Goal: Transaction & Acquisition: Purchase product/service

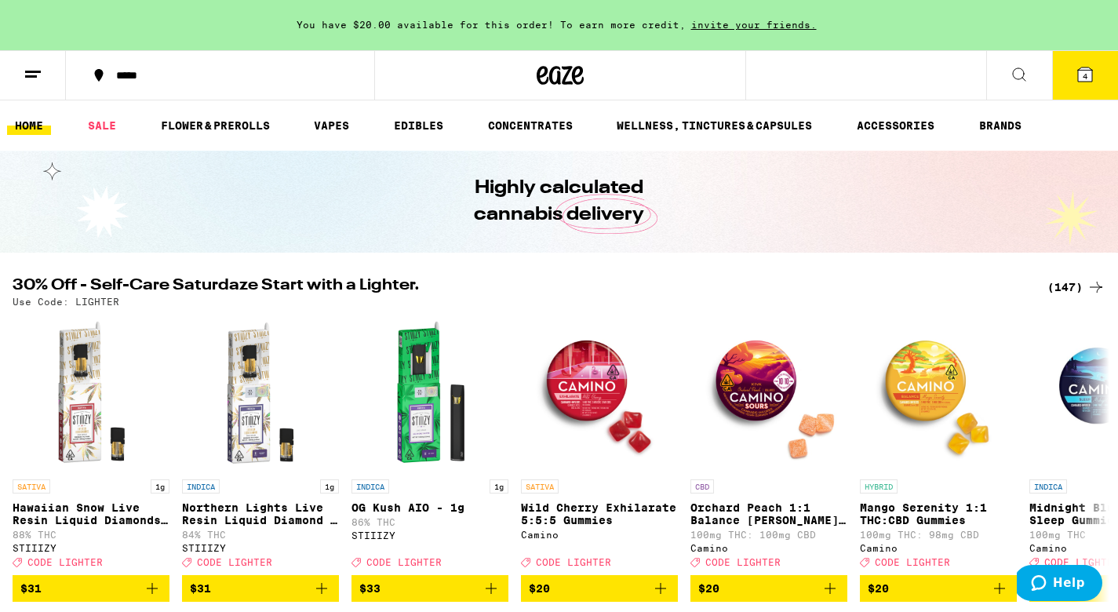
click at [1024, 78] on icon at bounding box center [1018, 74] width 19 height 19
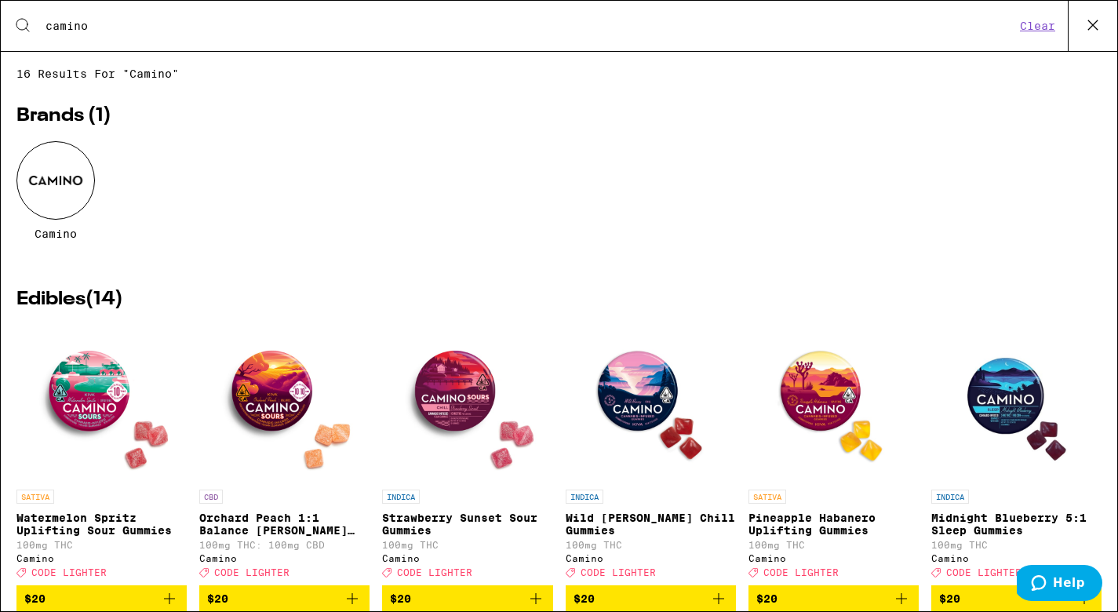
type input "camino"
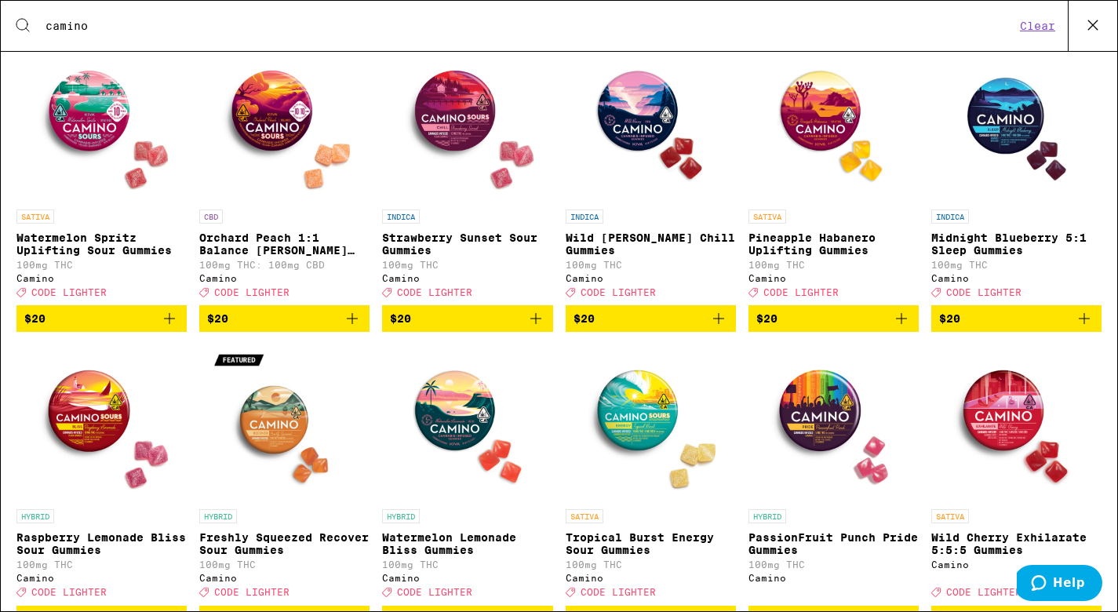
scroll to position [283, 0]
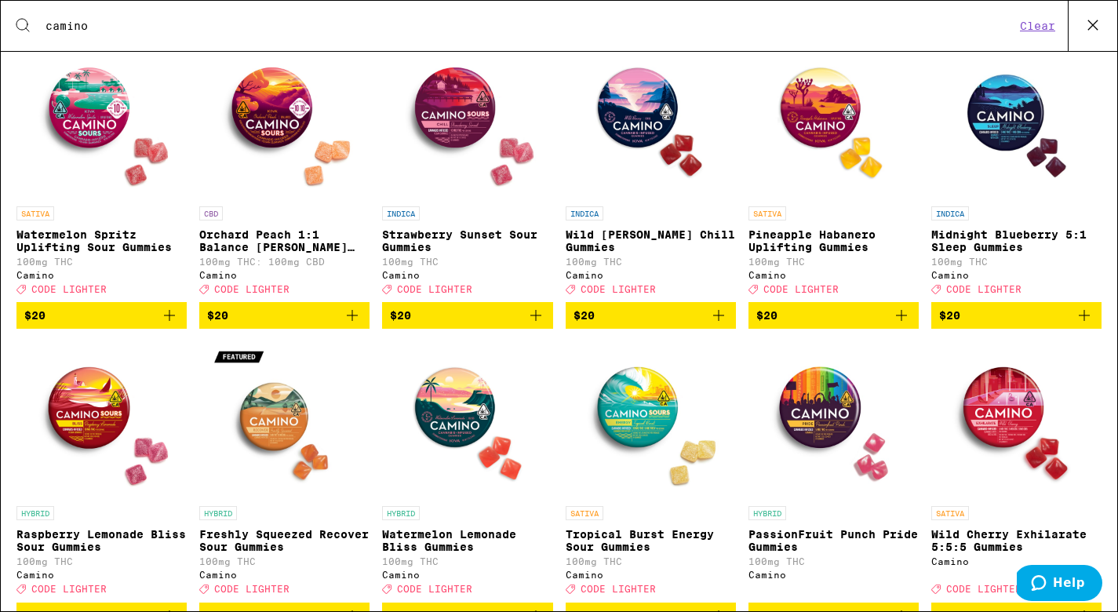
click at [266, 325] on span "$20" at bounding box center [284, 315] width 155 height 19
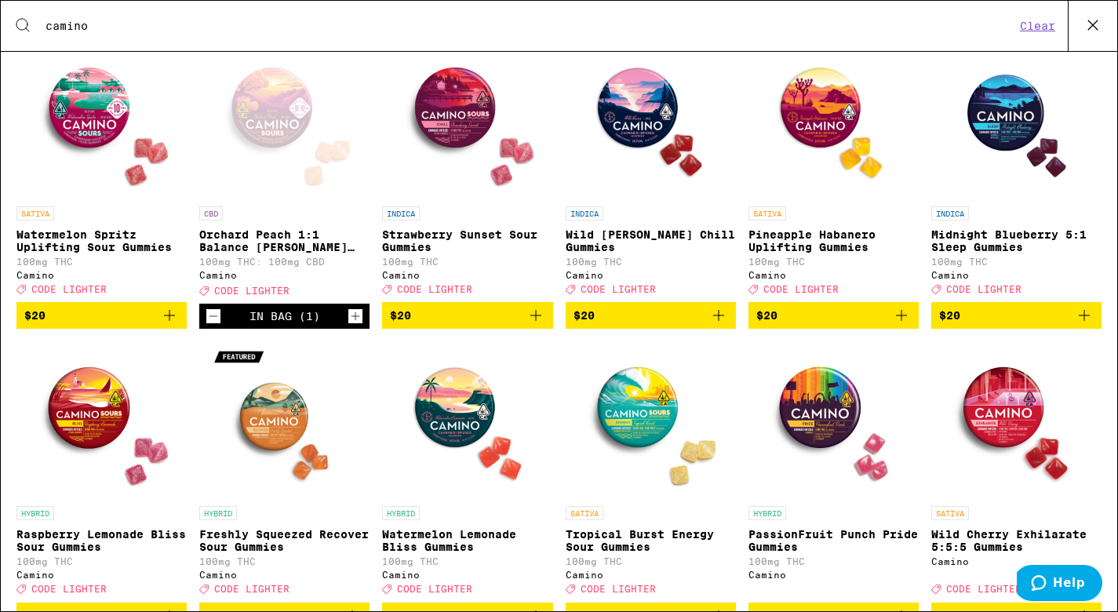
click at [358, 326] on icon "Increment" at bounding box center [355, 316] width 14 height 19
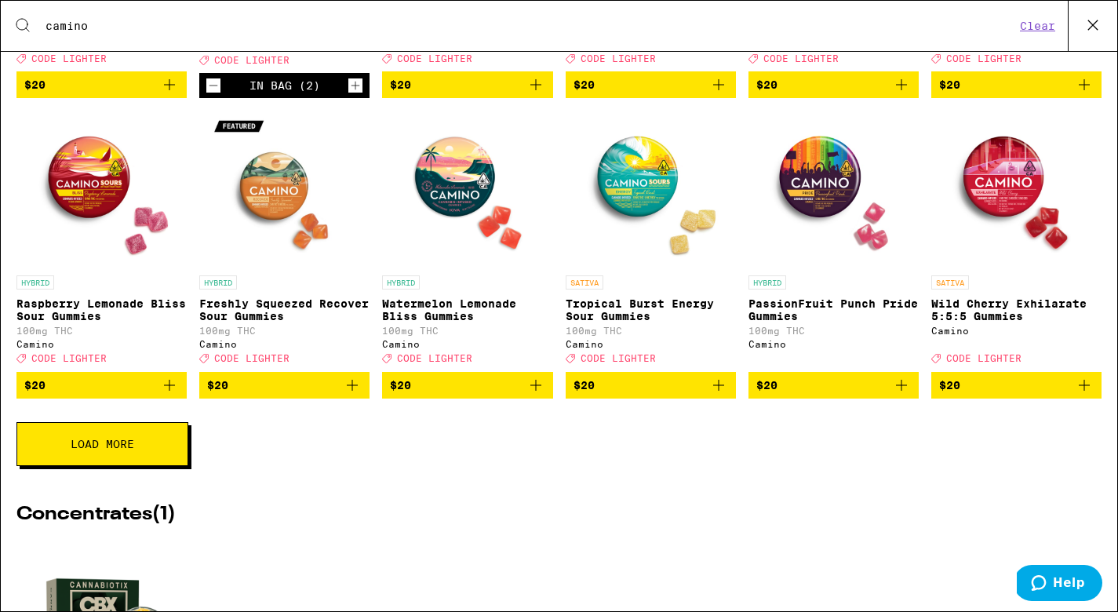
scroll to position [525, 0]
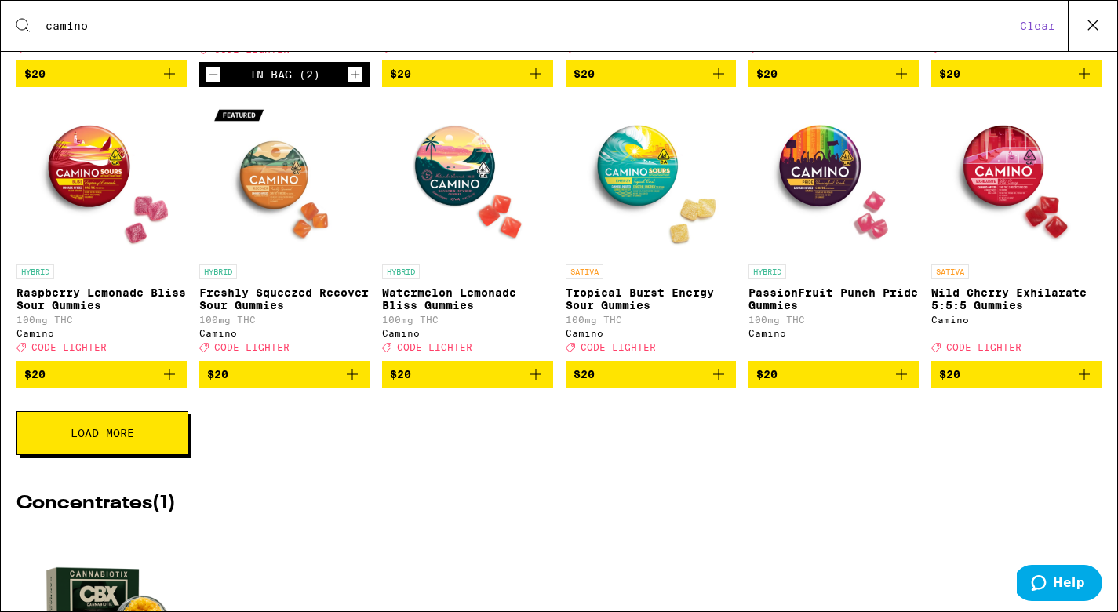
click at [169, 455] on button "Load More" at bounding box center [102, 433] width 172 height 44
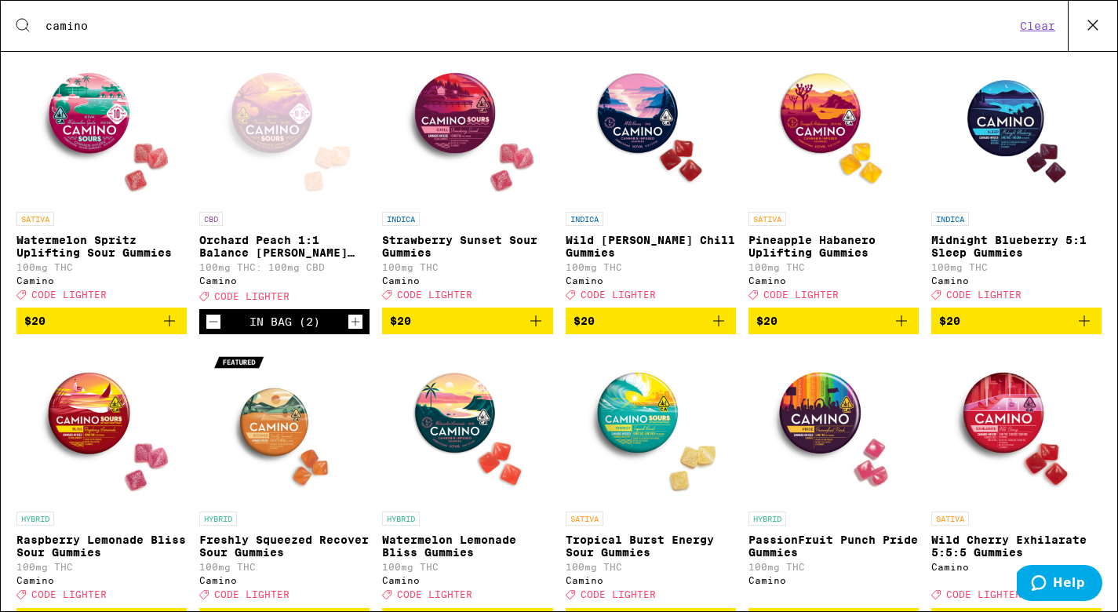
scroll to position [275, 0]
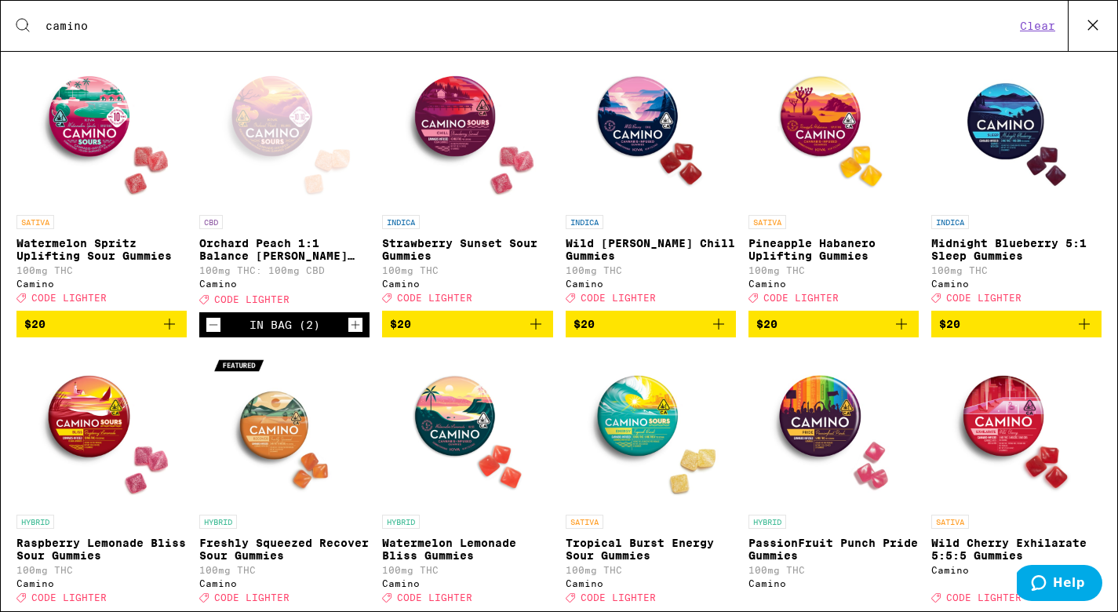
click at [904, 329] on icon "Add to bag" at bounding box center [901, 323] width 11 height 11
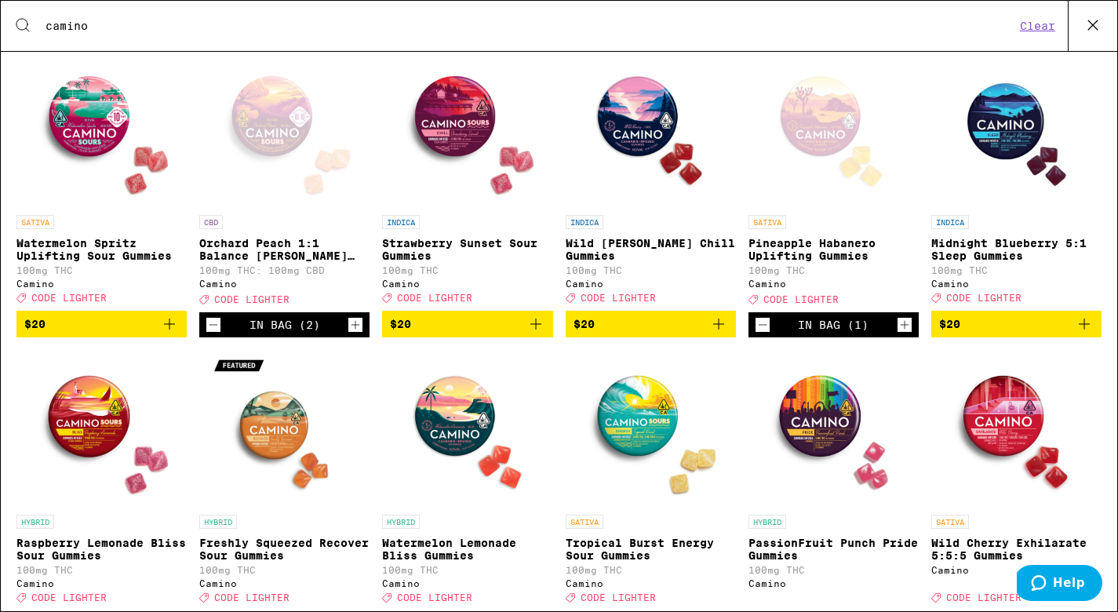
click at [358, 334] on icon "Increment" at bounding box center [355, 324] width 14 height 19
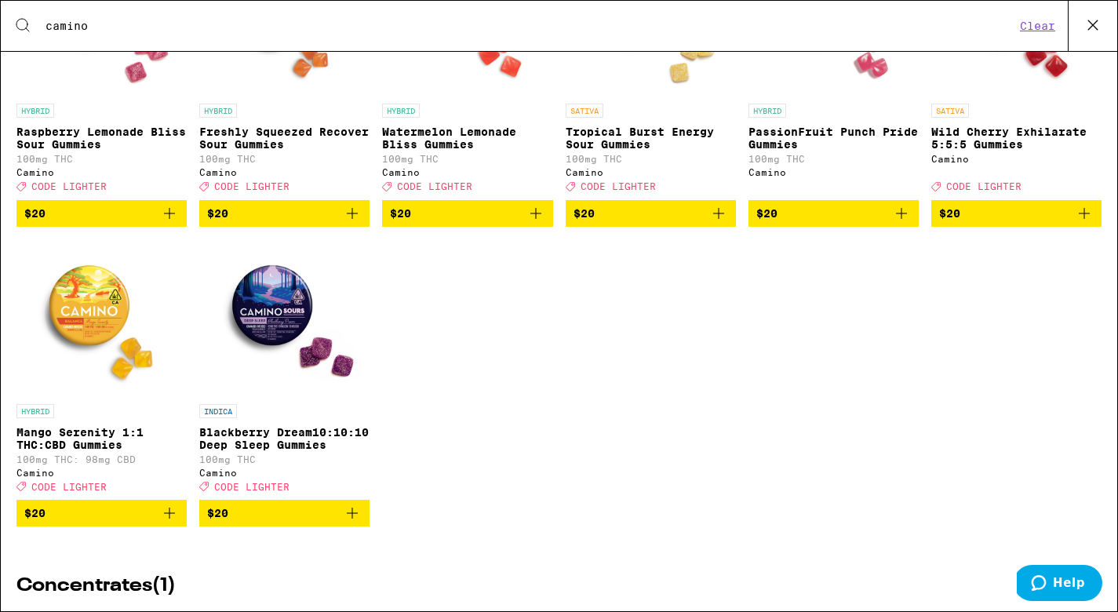
scroll to position [687, 0]
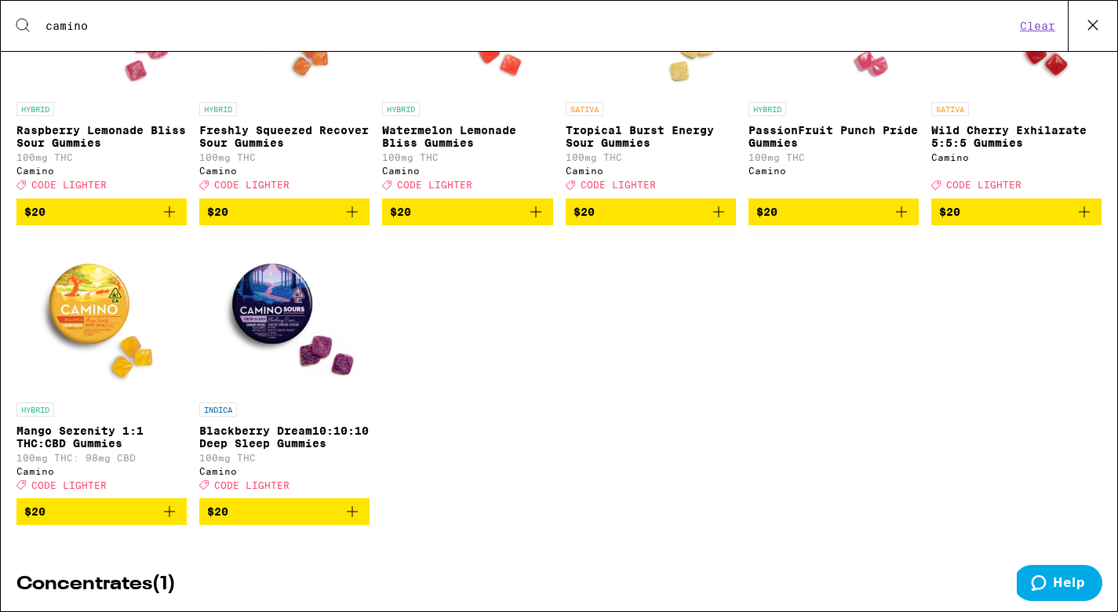
click at [355, 521] on icon "Add to bag" at bounding box center [352, 511] width 19 height 19
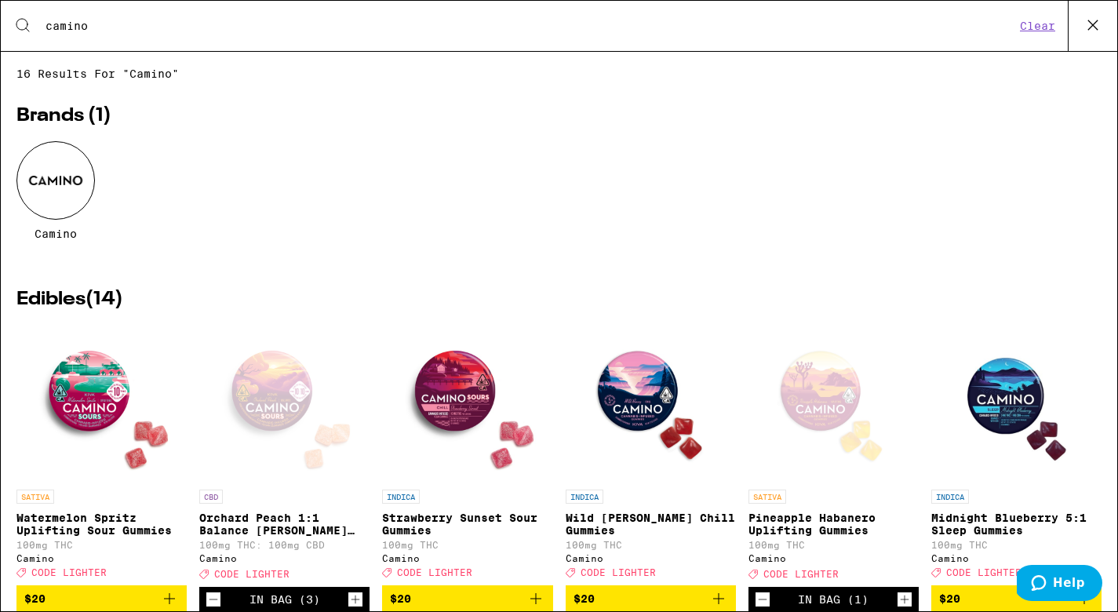
scroll to position [0, 0]
click at [1103, 16] on icon at bounding box center [1093, 25] width 24 height 24
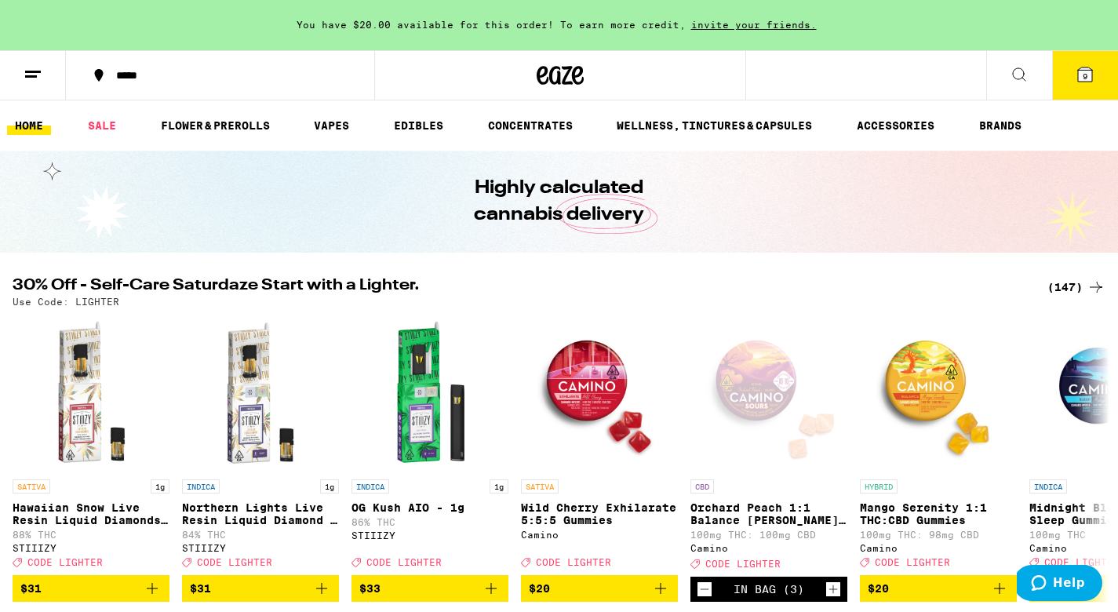
click at [1080, 78] on icon at bounding box center [1085, 74] width 14 height 14
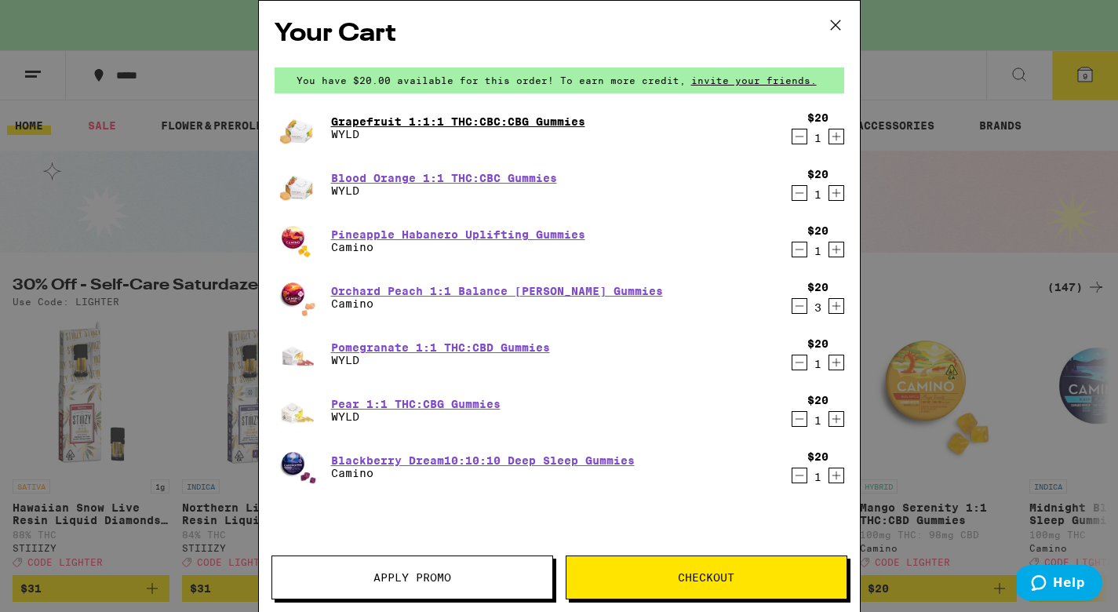
click at [479, 122] on link "Grapefruit 1:1:1 THC:CBC:CBG Gummies" at bounding box center [458, 121] width 254 height 13
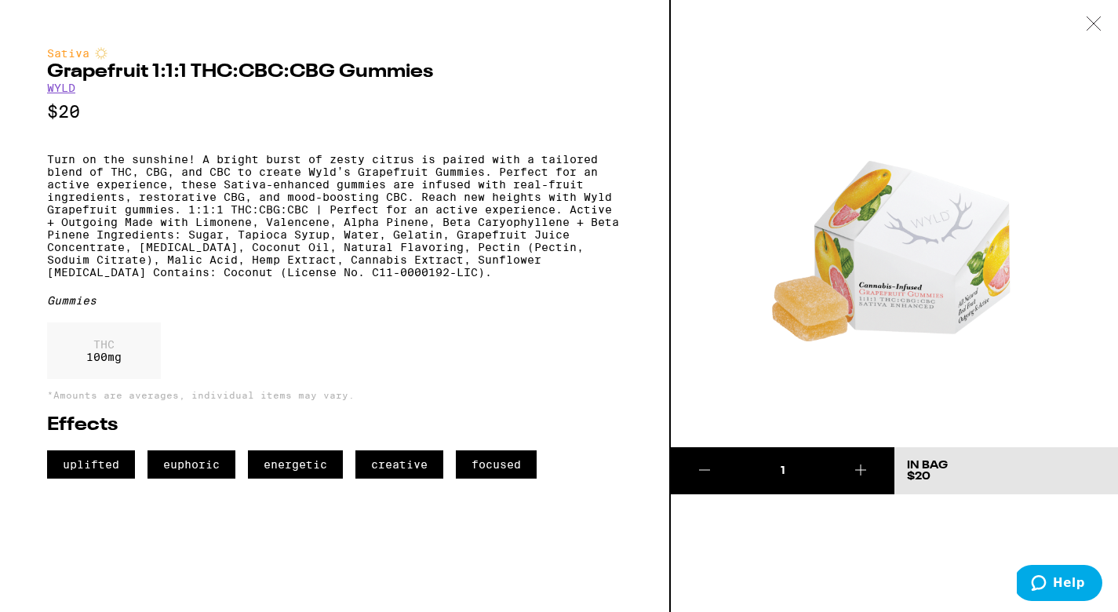
click at [704, 467] on icon at bounding box center [704, 469] width 19 height 19
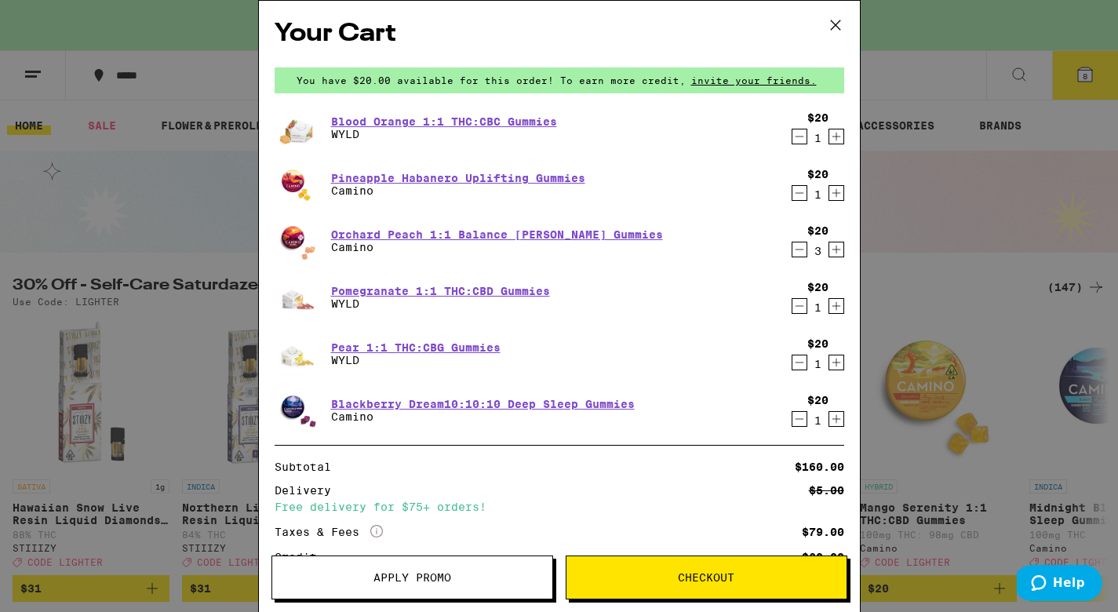
click at [797, 136] on icon "Decrement" at bounding box center [799, 136] width 14 height 19
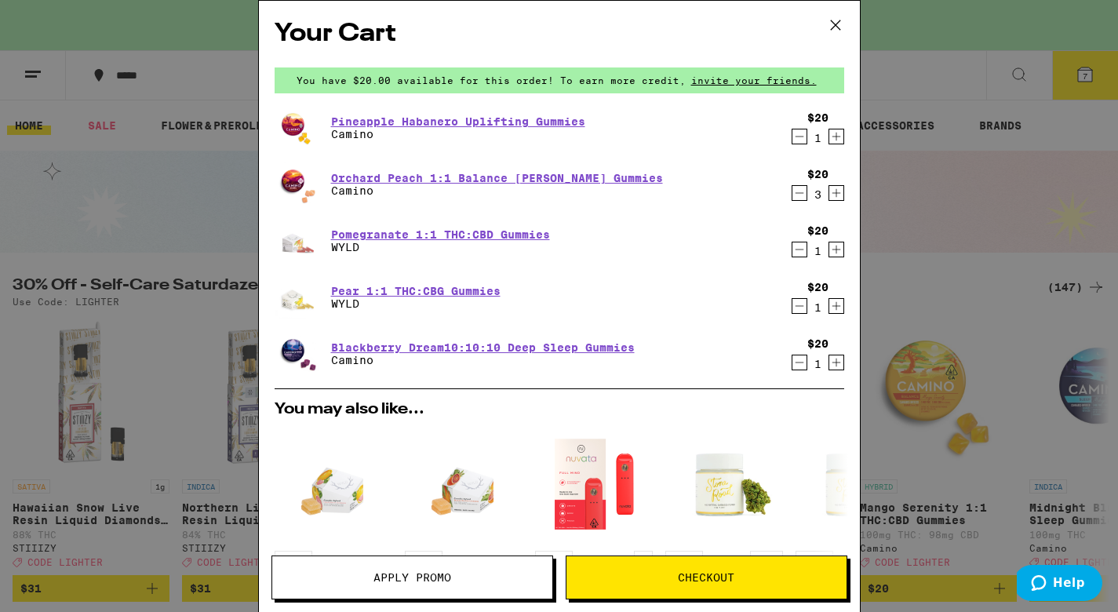
click at [798, 250] on icon "Decrement" at bounding box center [799, 249] width 14 height 19
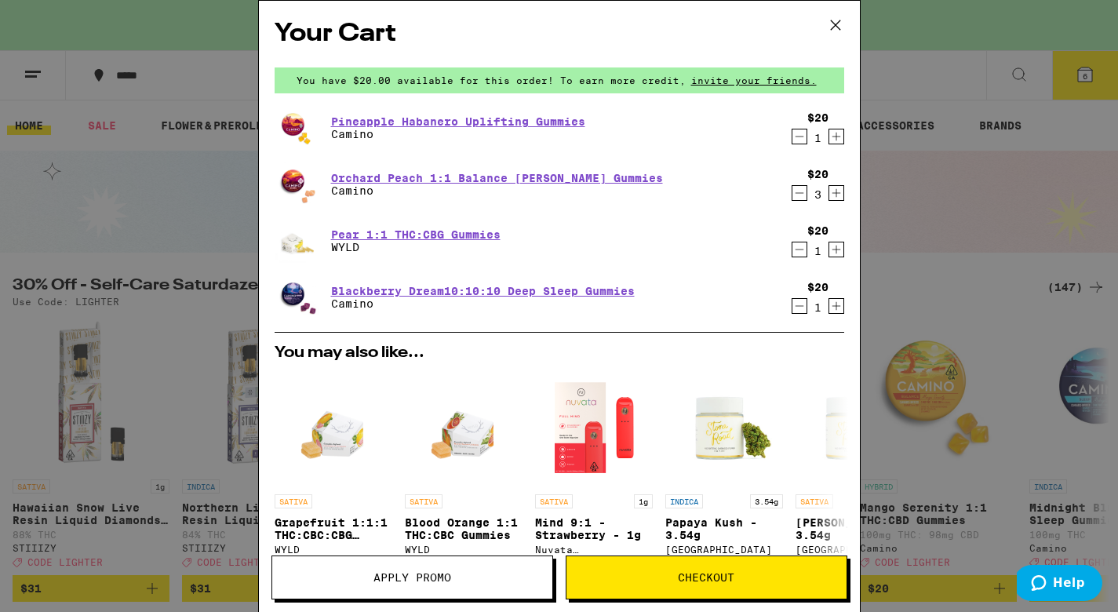
click at [798, 250] on icon "Decrement" at bounding box center [799, 249] width 14 height 19
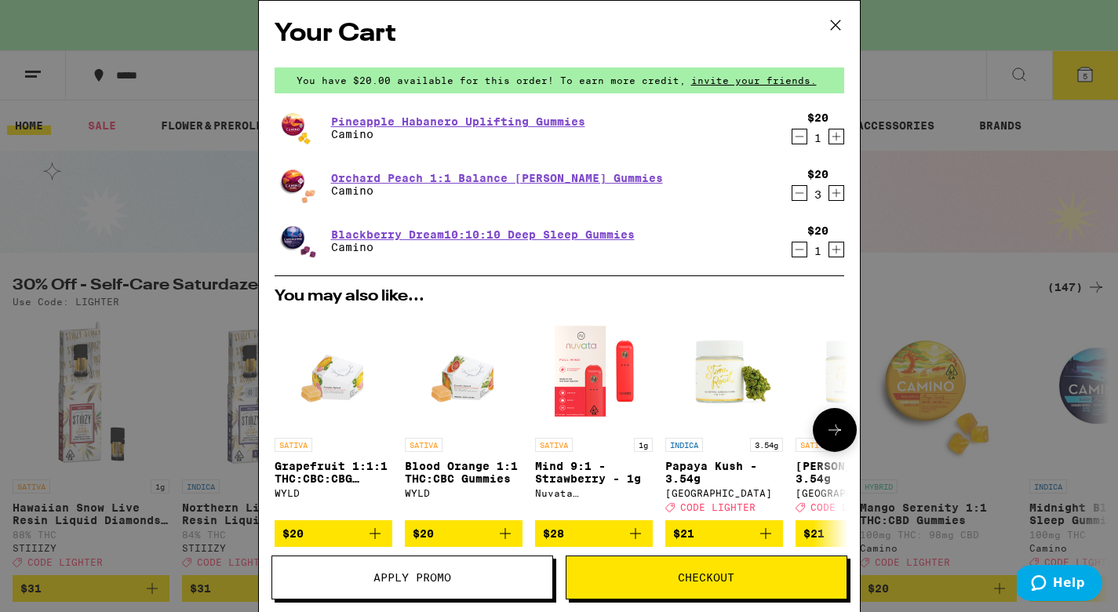
click at [590, 391] on img "Open page for Mind 9:1 - Strawberry - 1g from Nuvata (CA)" at bounding box center [594, 371] width 118 height 118
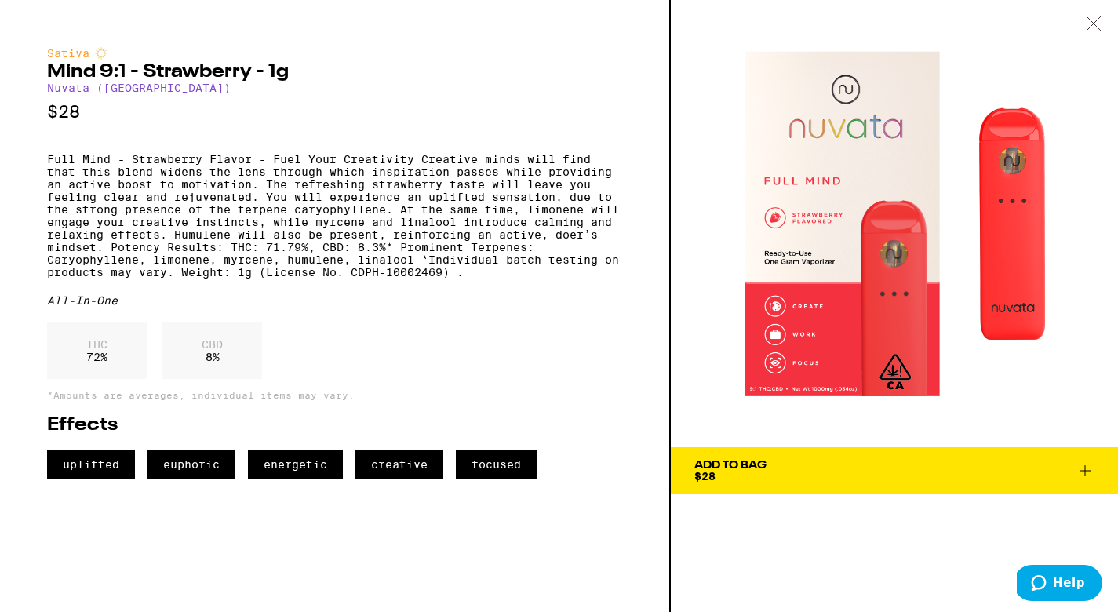
click at [1079, 467] on icon at bounding box center [1084, 470] width 19 height 19
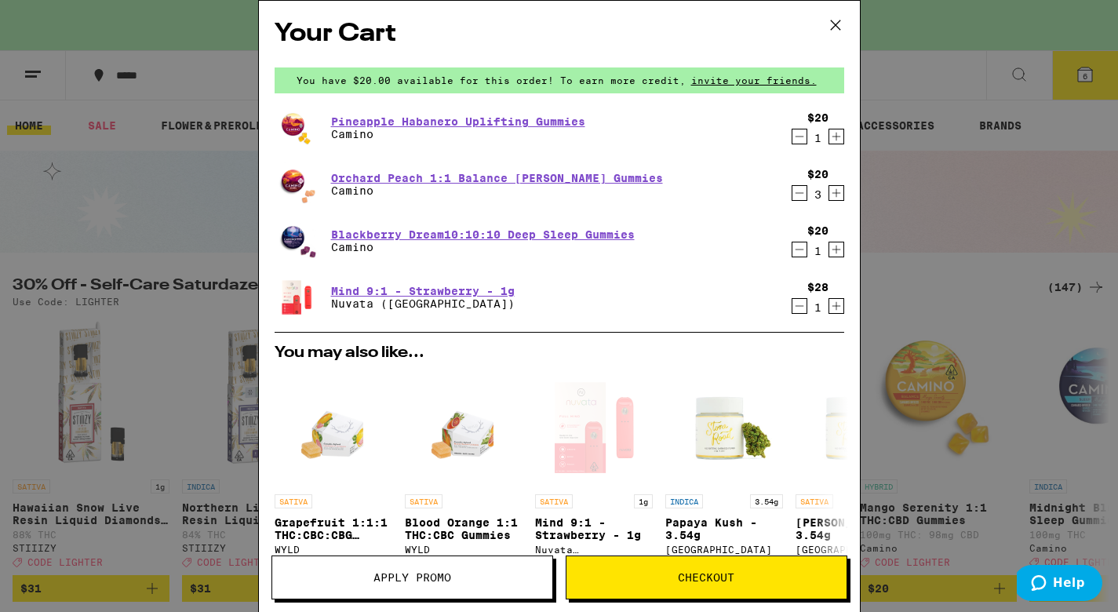
click at [829, 31] on icon at bounding box center [836, 25] width 24 height 24
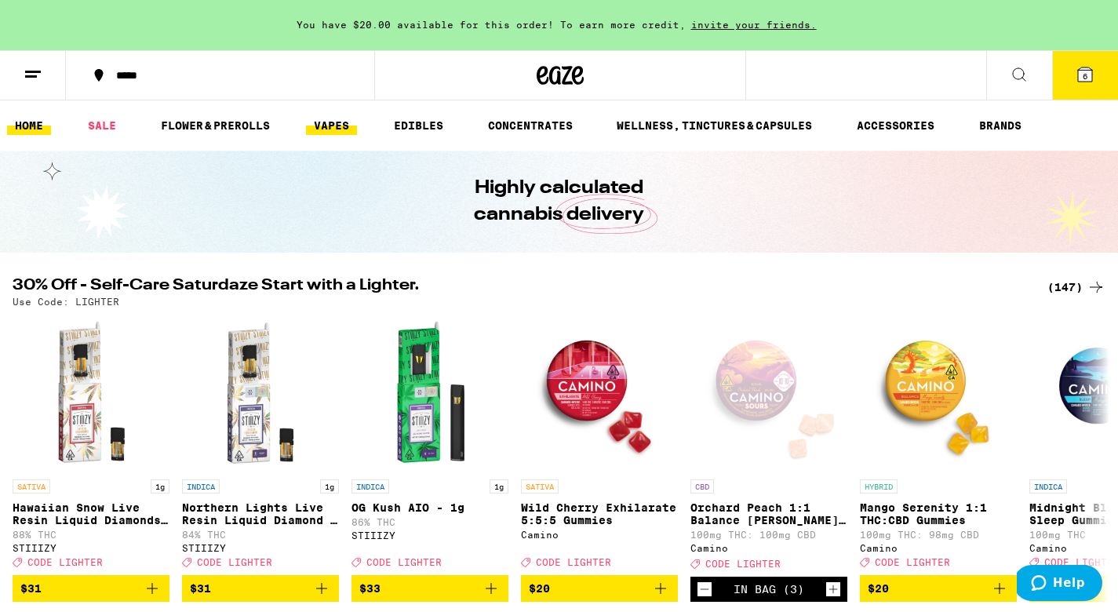
click at [327, 126] on link "VAPES" at bounding box center [331, 125] width 51 height 19
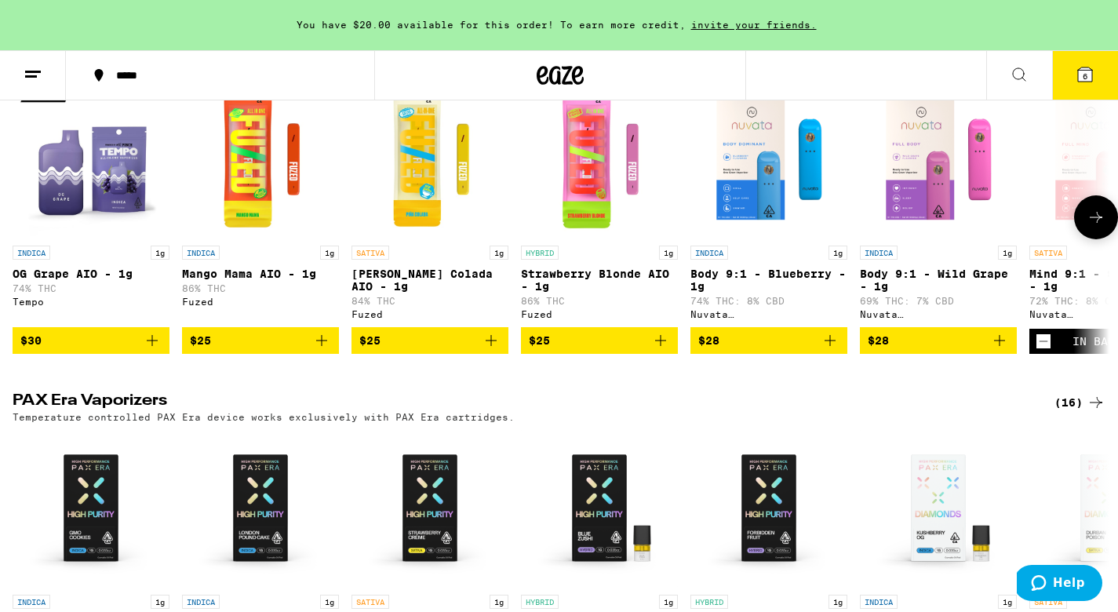
scroll to position [573, 0]
click at [1100, 220] on icon at bounding box center [1095, 217] width 13 height 11
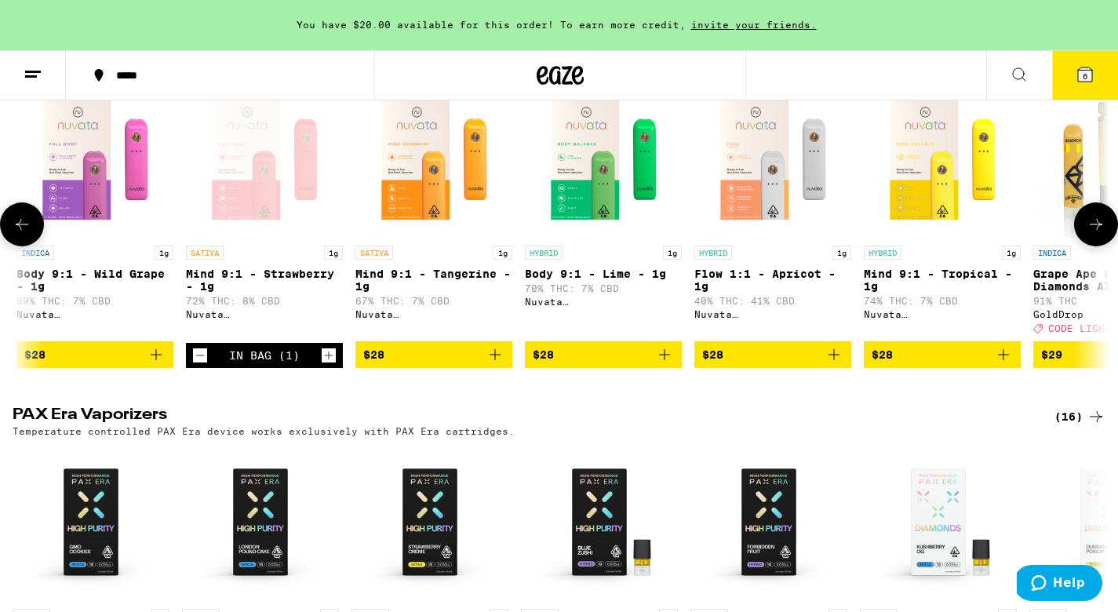
scroll to position [0, 922]
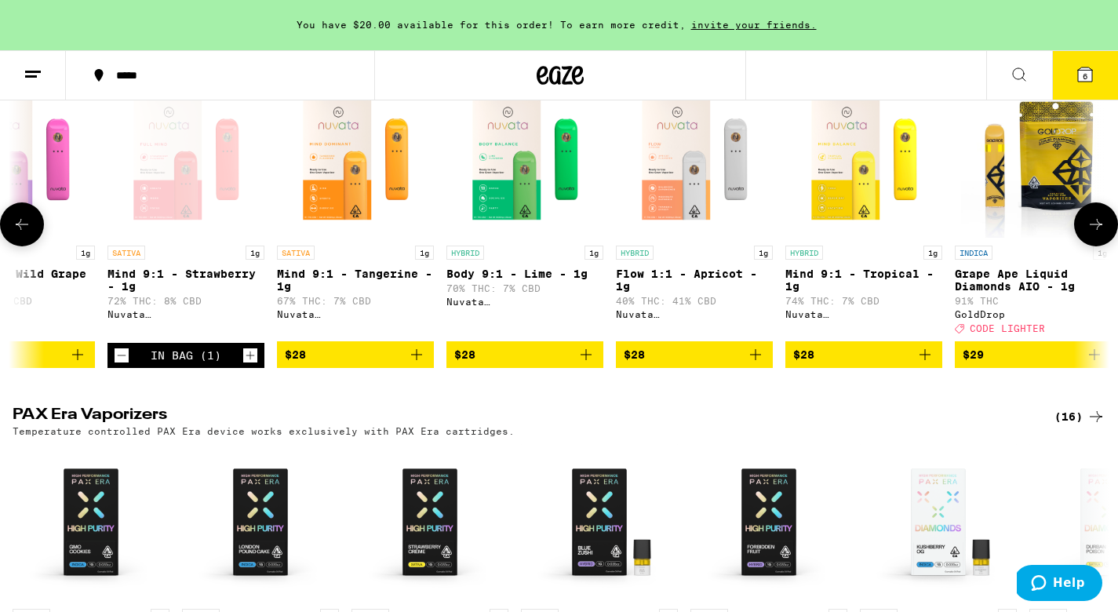
click at [849, 192] on img "Open page for Mind 9:1 - Tropical - 1g from Nuvata (CA)" at bounding box center [863, 159] width 157 height 157
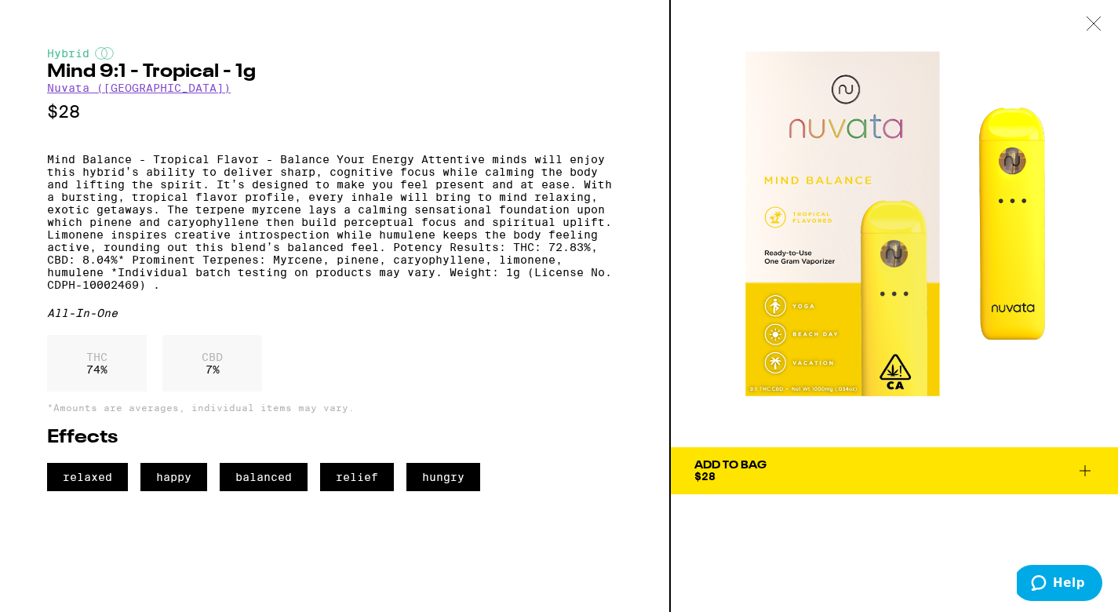
click at [739, 468] on div "Add To Bag" at bounding box center [730, 465] width 72 height 11
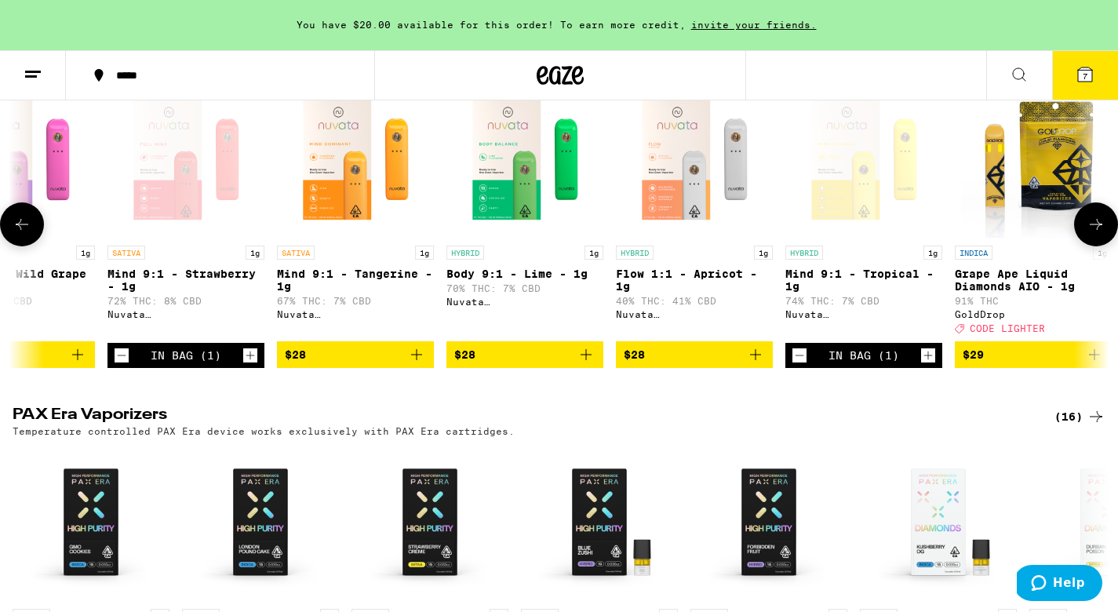
click at [522, 197] on img "Open page for Body 9:1 - Lime - 1g from Nuvata (CA)" at bounding box center [524, 159] width 157 height 157
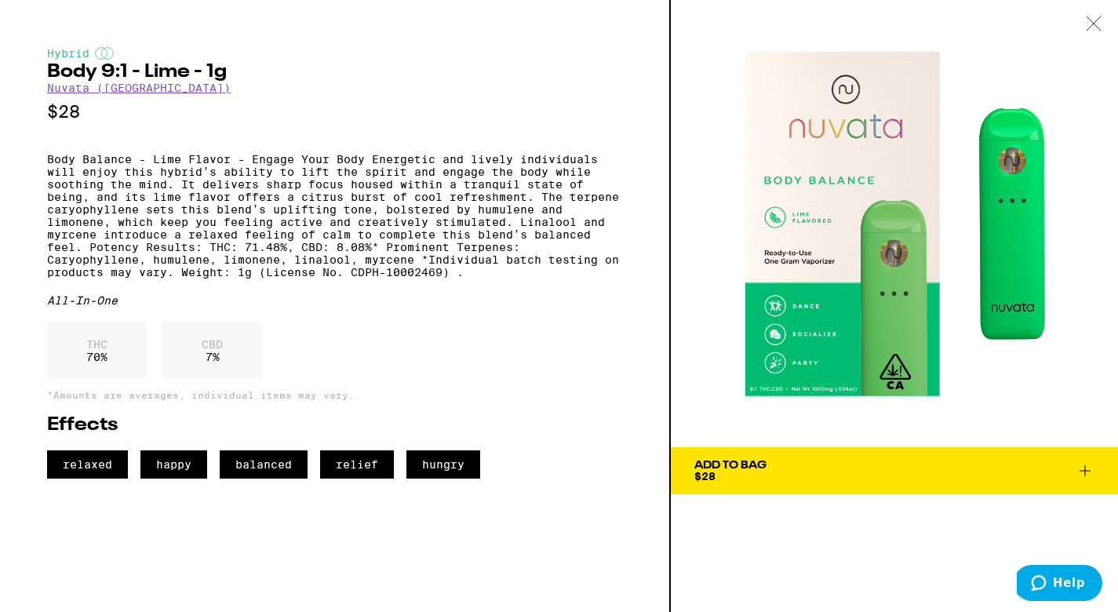
click at [1086, 25] on icon at bounding box center [1094, 23] width 16 height 14
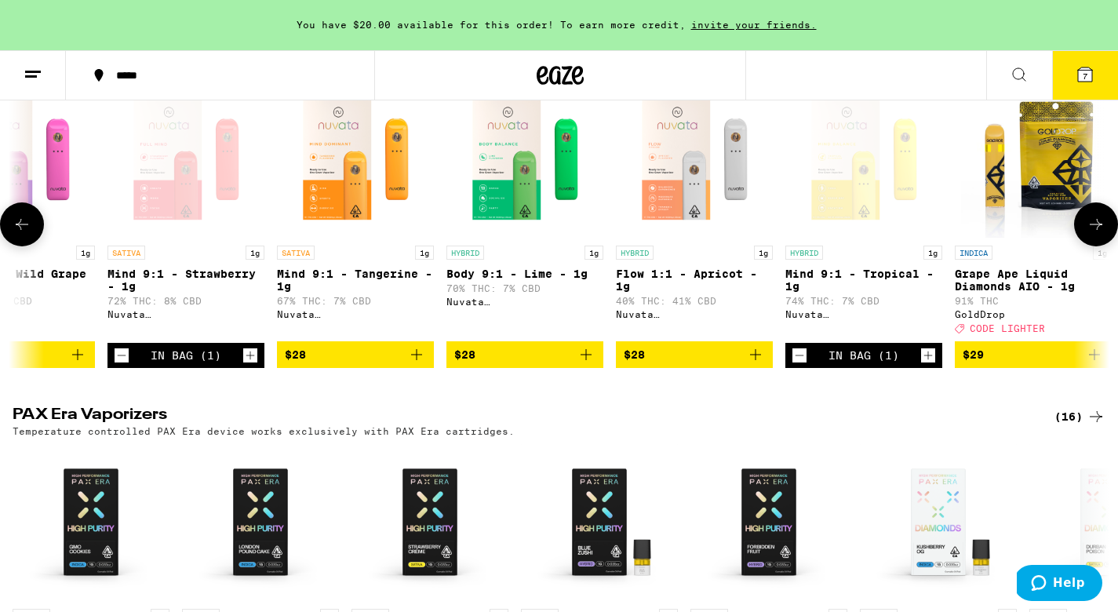
click at [842, 160] on div "Open page for Mind 9:1 - Tropical - 1g from Nuvata (CA)" at bounding box center [863, 159] width 157 height 157
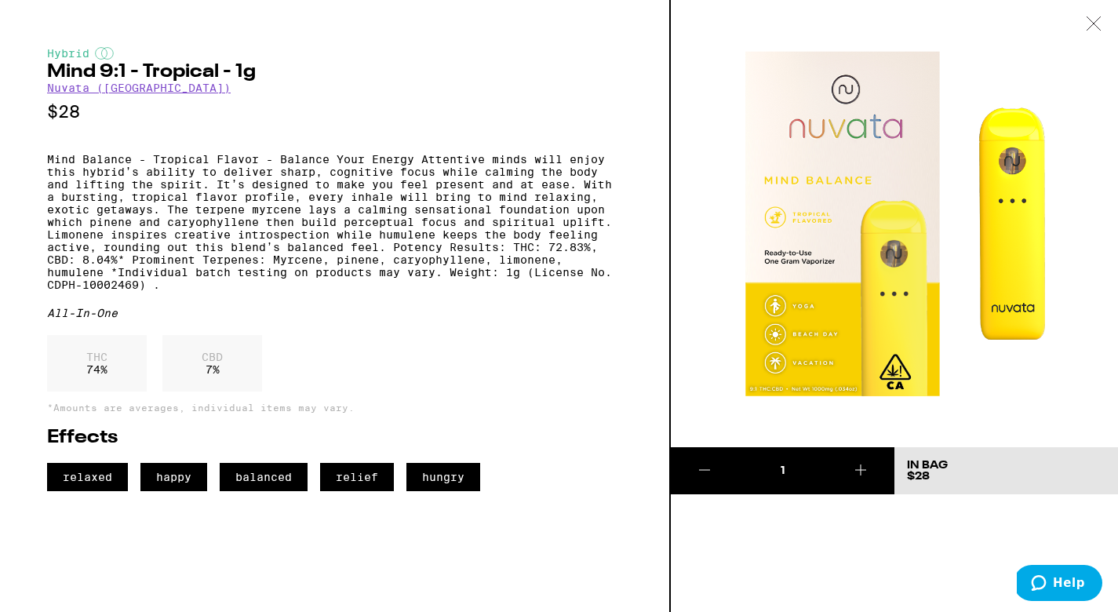
click at [1096, 25] on icon at bounding box center [1094, 23] width 16 height 14
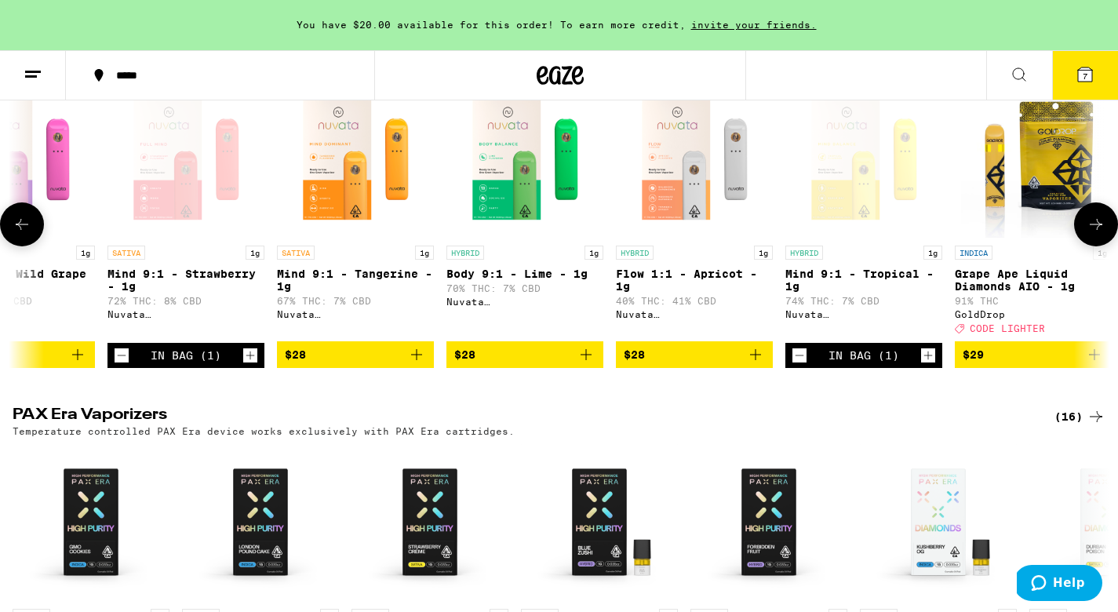
click at [169, 199] on div "Open page for Mind 9:1 - Strawberry - 1g from Nuvata (CA)" at bounding box center [185, 159] width 157 height 157
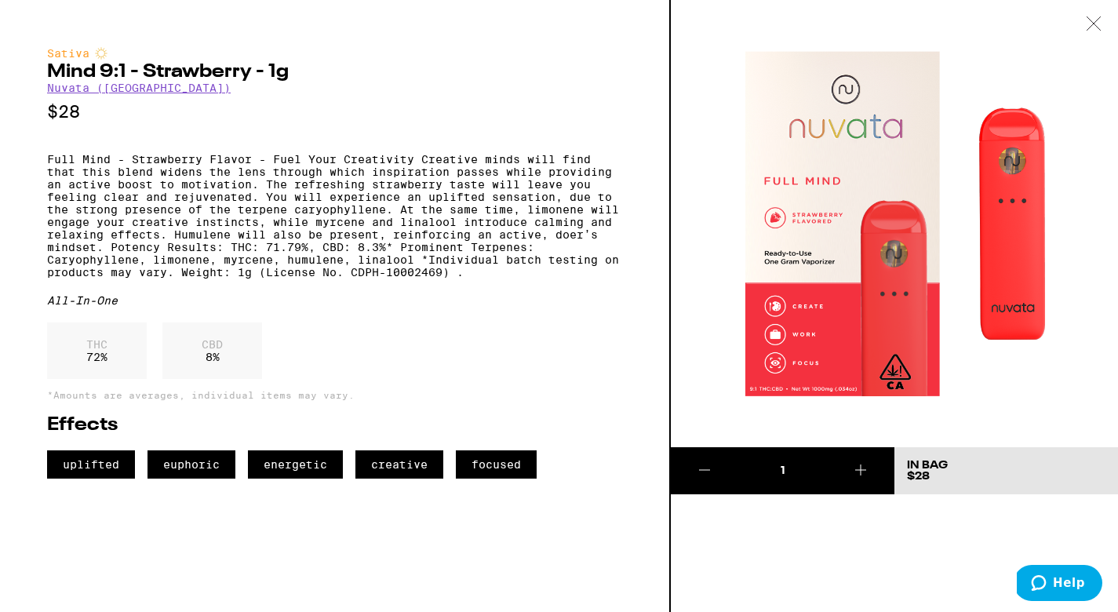
click at [1092, 24] on icon at bounding box center [1094, 23] width 16 height 14
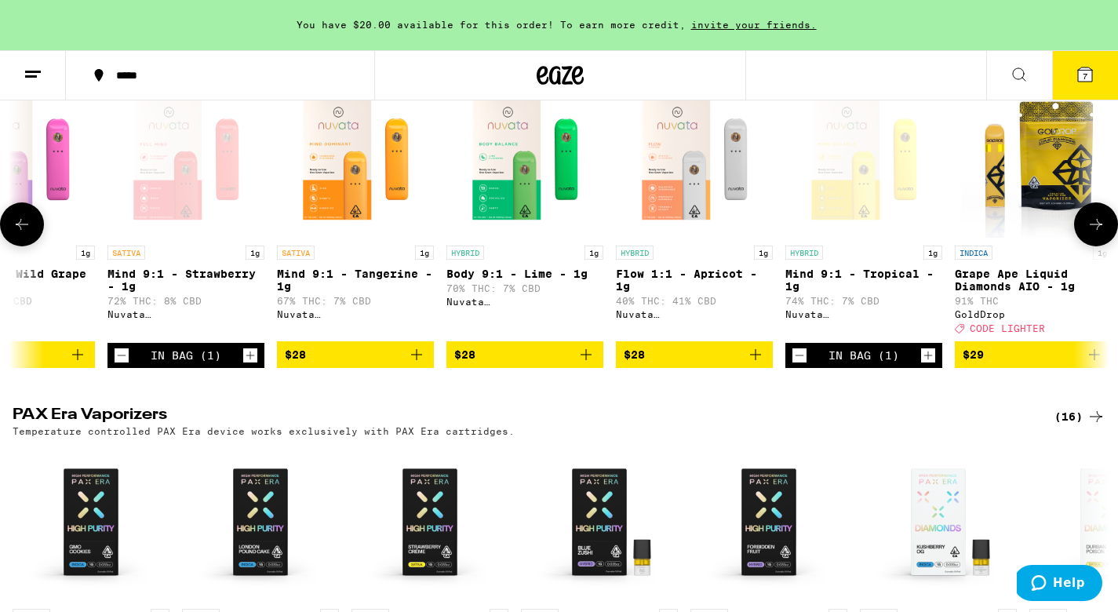
click at [846, 176] on div "Open page for Mind 9:1 - Tropical - 1g from Nuvata (CA)" at bounding box center [863, 159] width 157 height 157
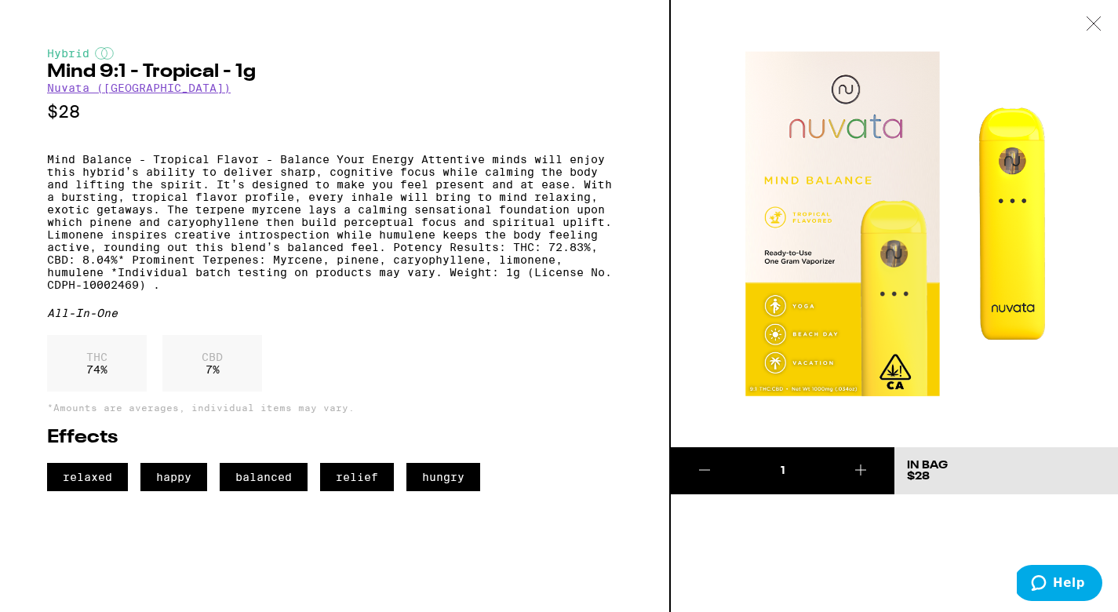
click at [1099, 27] on icon at bounding box center [1094, 23] width 16 height 14
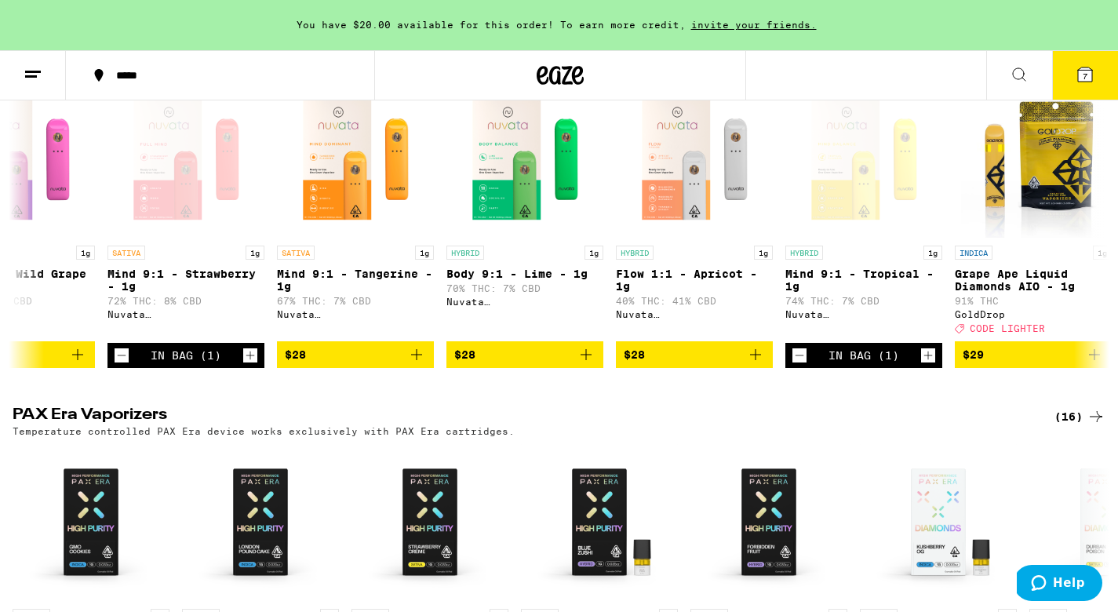
click at [1080, 72] on icon at bounding box center [1085, 74] width 14 height 14
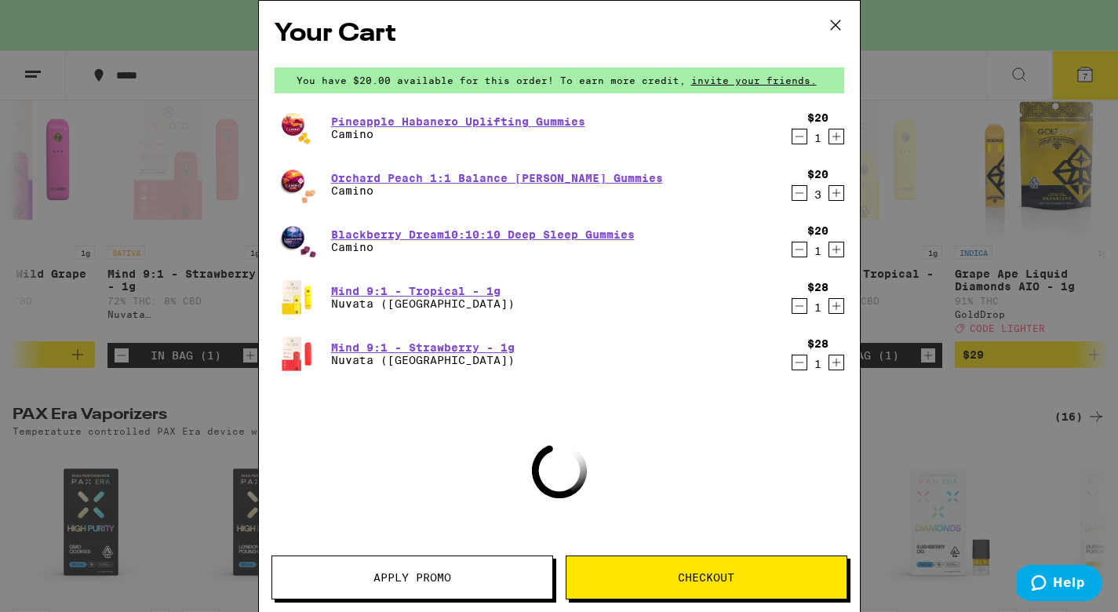
click at [798, 306] on icon "Decrement" at bounding box center [799, 306] width 9 height 0
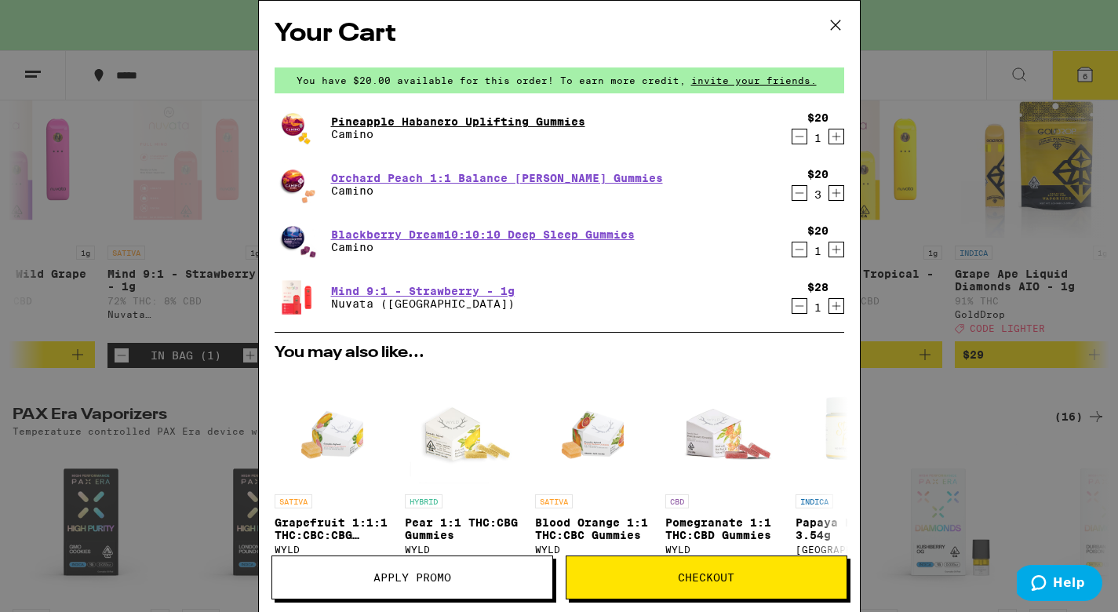
click at [457, 117] on link "Pineapple Habanero Uplifting Gummies" at bounding box center [458, 121] width 254 height 13
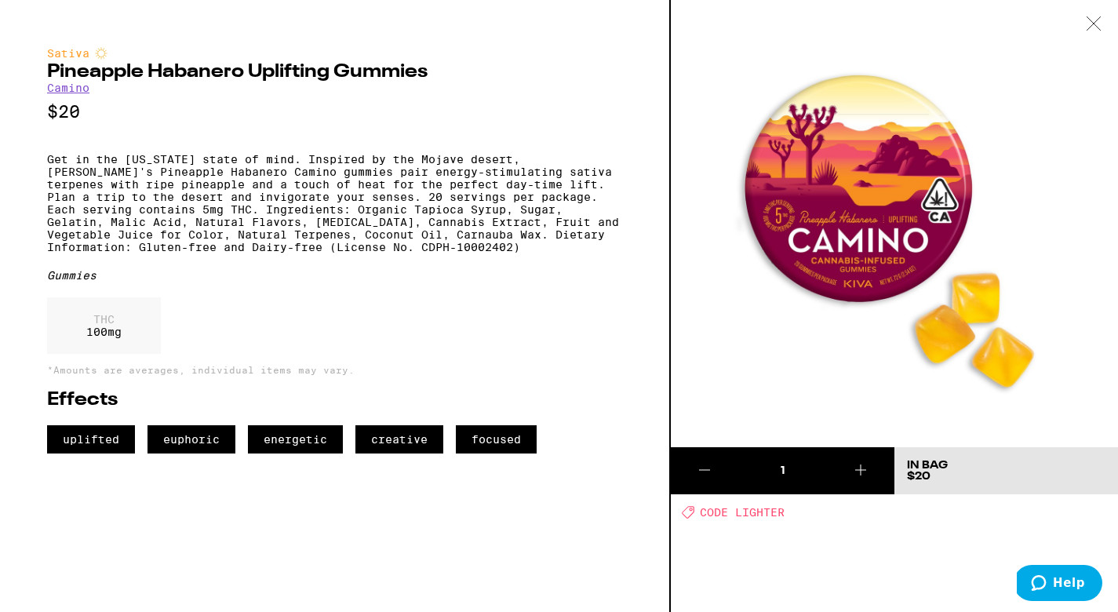
click at [1098, 24] on icon at bounding box center [1094, 23] width 16 height 14
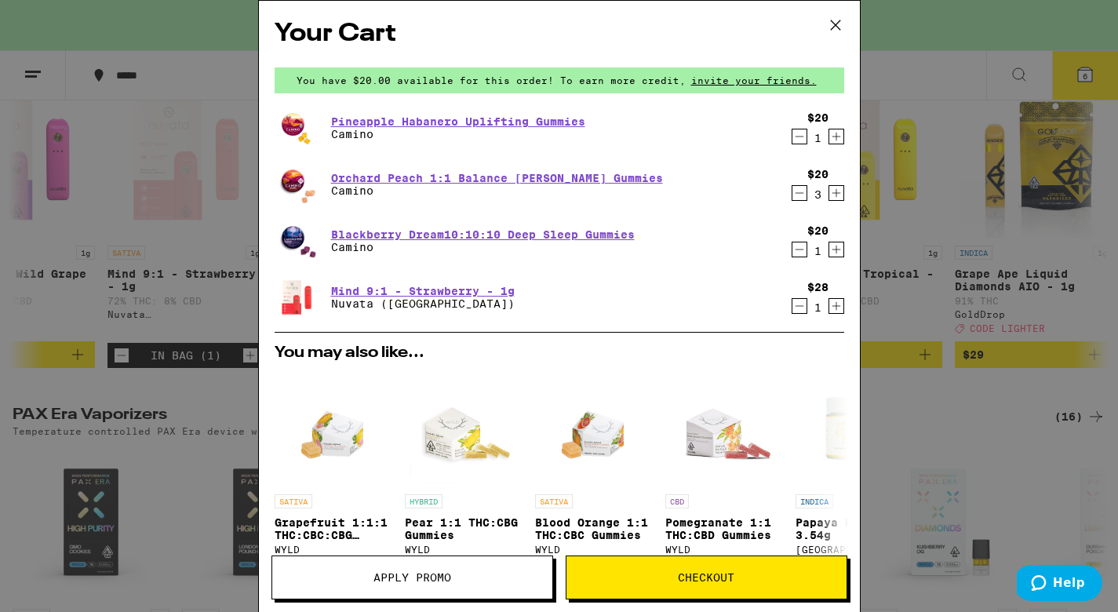
click at [507, 81] on span "You have $20.00 available for this order! To earn more credit," at bounding box center [490, 80] width 389 height 10
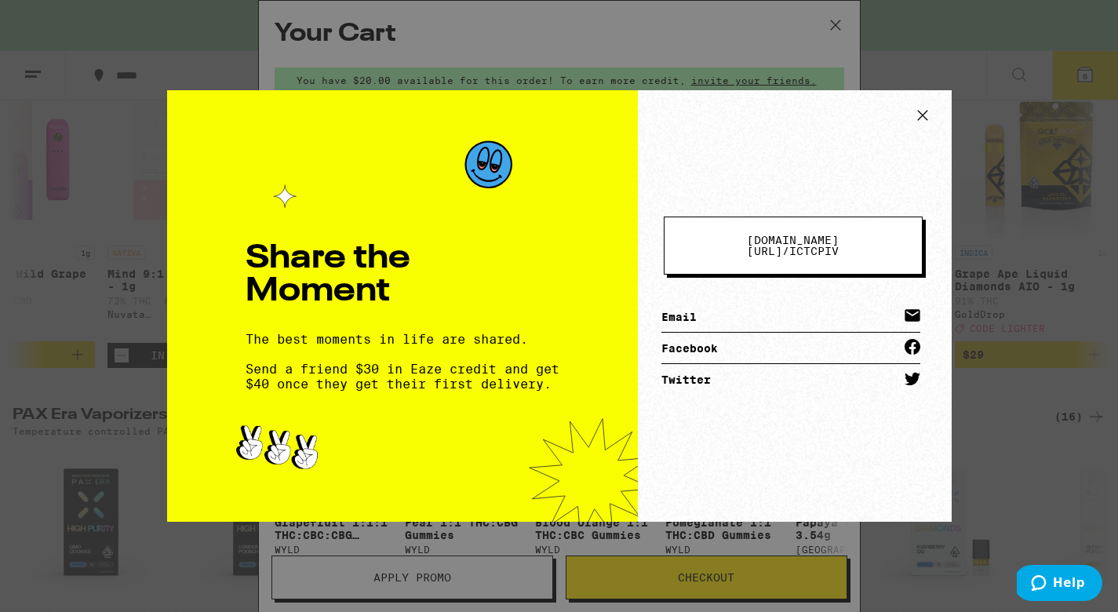
click at [922, 116] on icon at bounding box center [921, 115] width 9 height 9
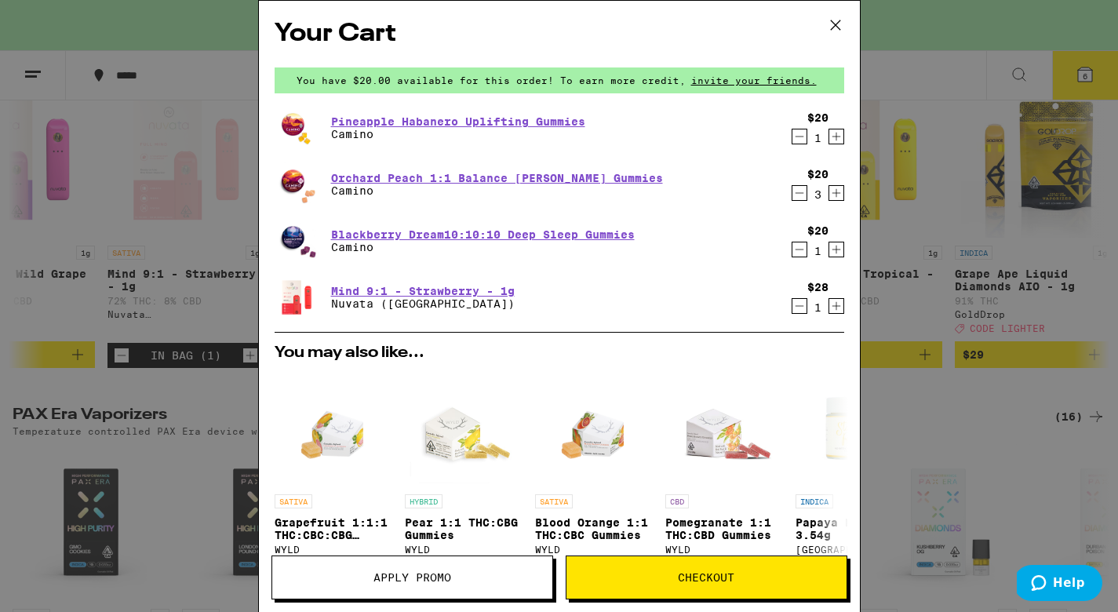
click at [442, 569] on button "Apply Promo" at bounding box center [412, 577] width 282 height 44
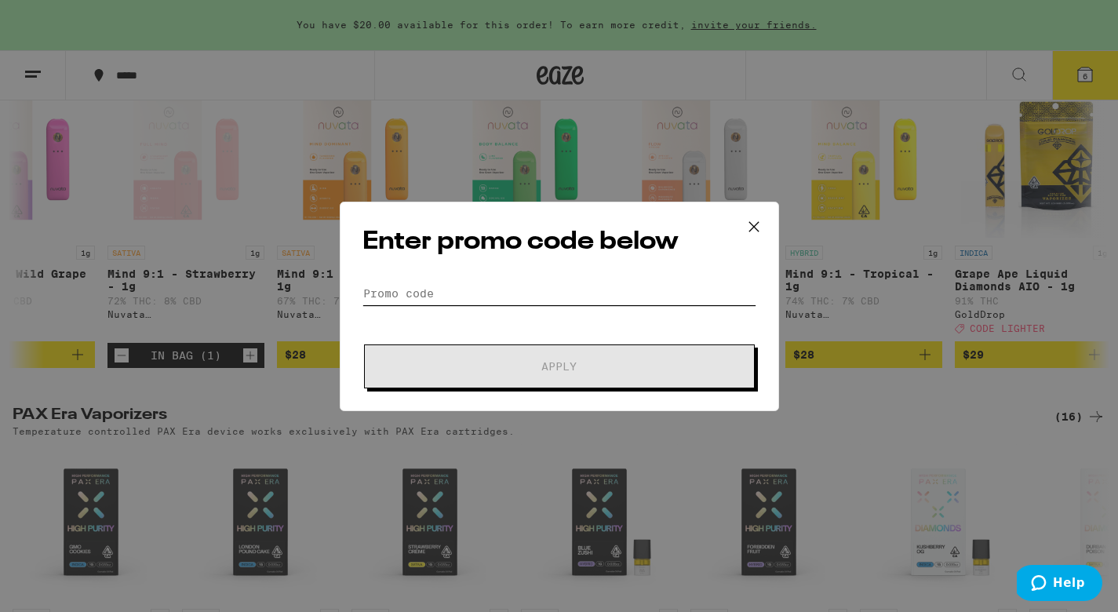
click at [408, 283] on input "Promo Code" at bounding box center [559, 294] width 394 height 24
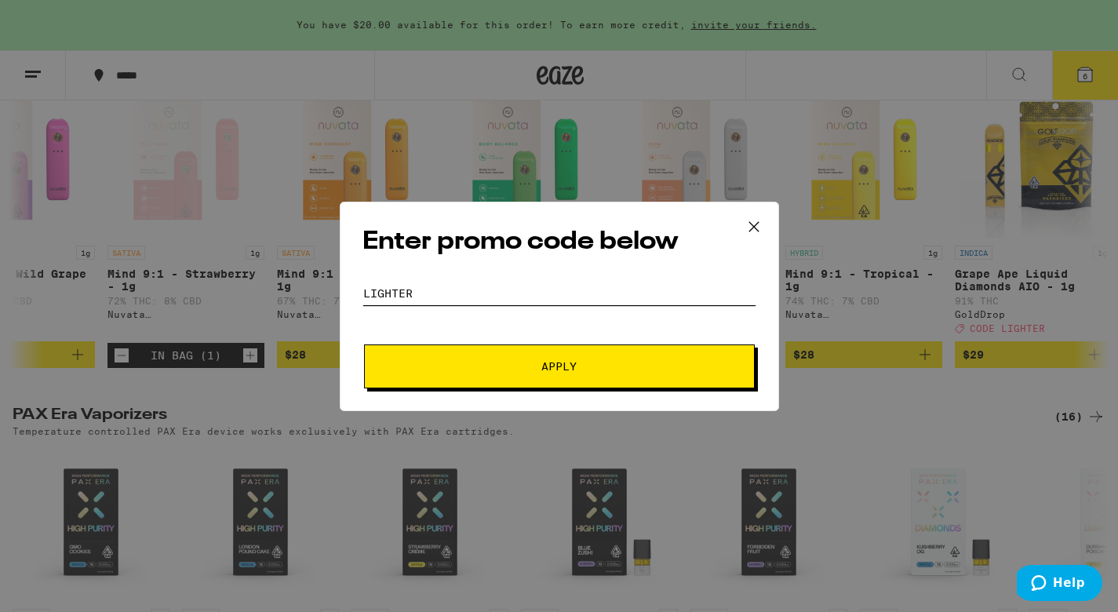
type input "LIGHTER"
click at [500, 361] on span "Apply" at bounding box center [559, 366] width 282 height 11
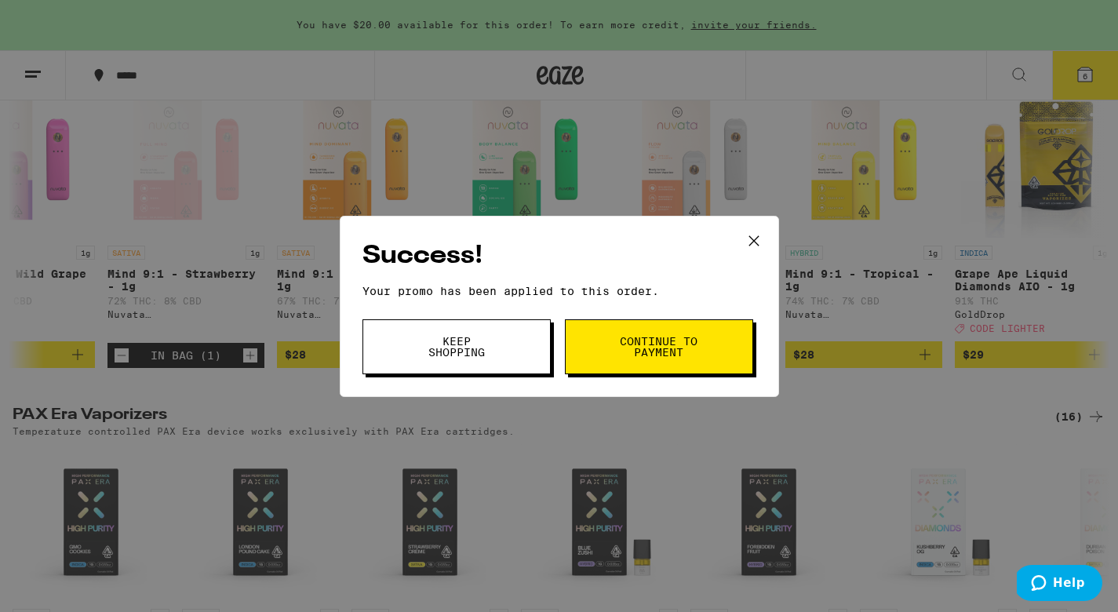
click at [664, 351] on span "Continue to payment" at bounding box center [659, 347] width 80 height 22
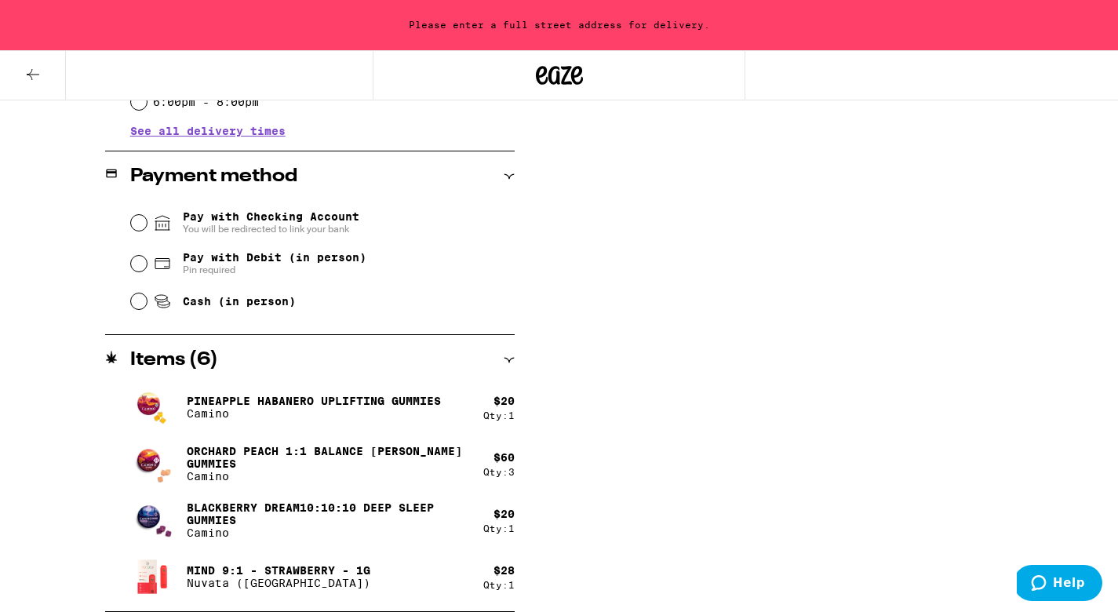
scroll to position [602, 0]
click at [138, 302] on input "Cash (in person)" at bounding box center [139, 301] width 16 height 16
radio input "true"
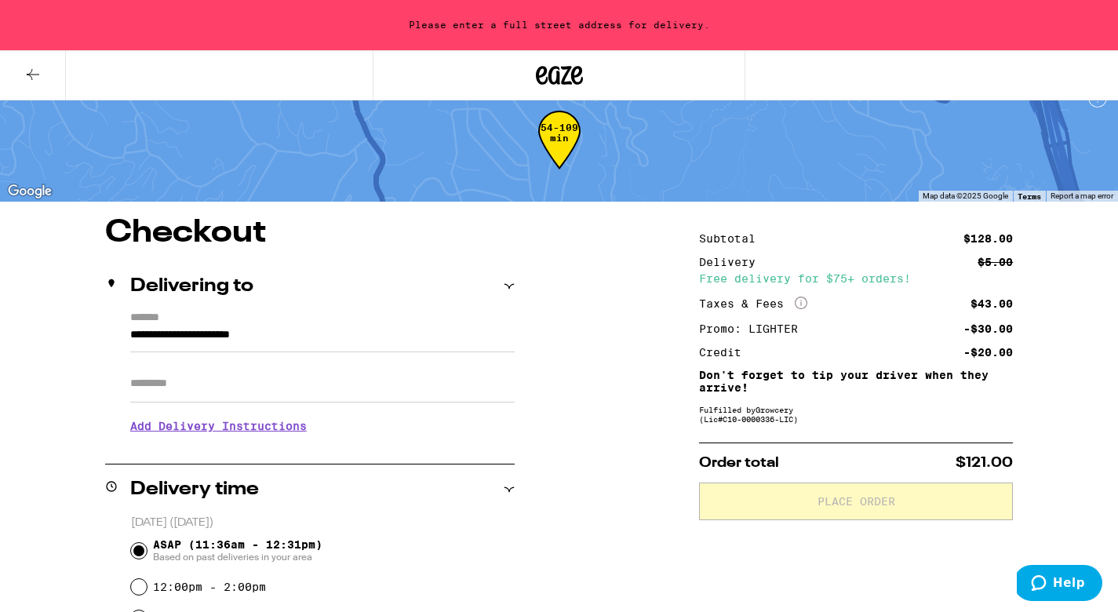
scroll to position [15, 0]
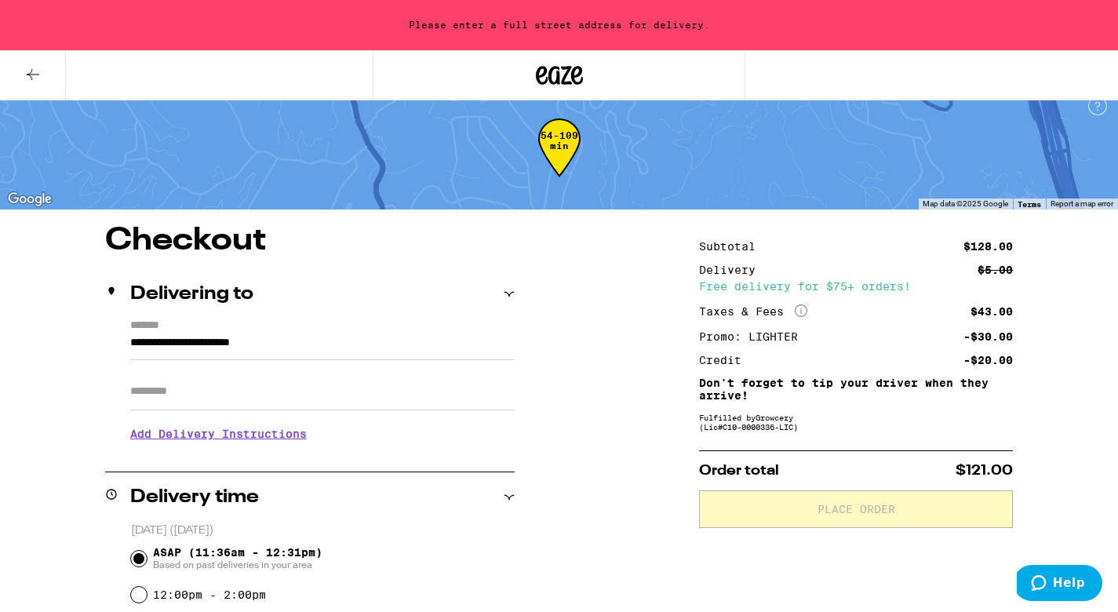
click at [508, 295] on icon at bounding box center [509, 294] width 10 height 5
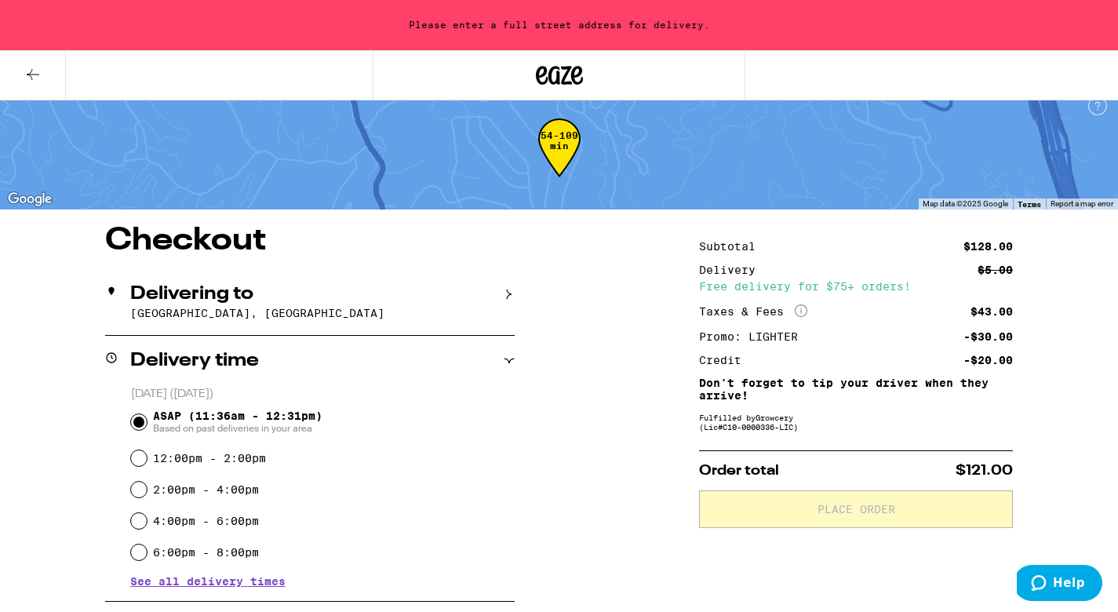
click at [508, 295] on icon at bounding box center [509, 294] width 5 height 10
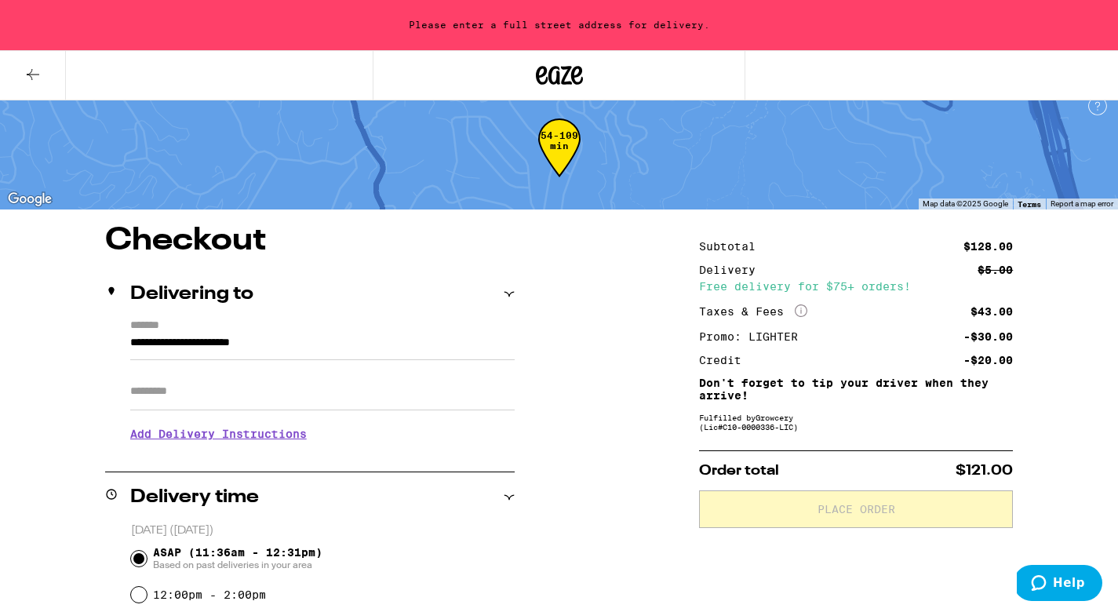
click at [299, 346] on input "**********" at bounding box center [322, 346] width 384 height 27
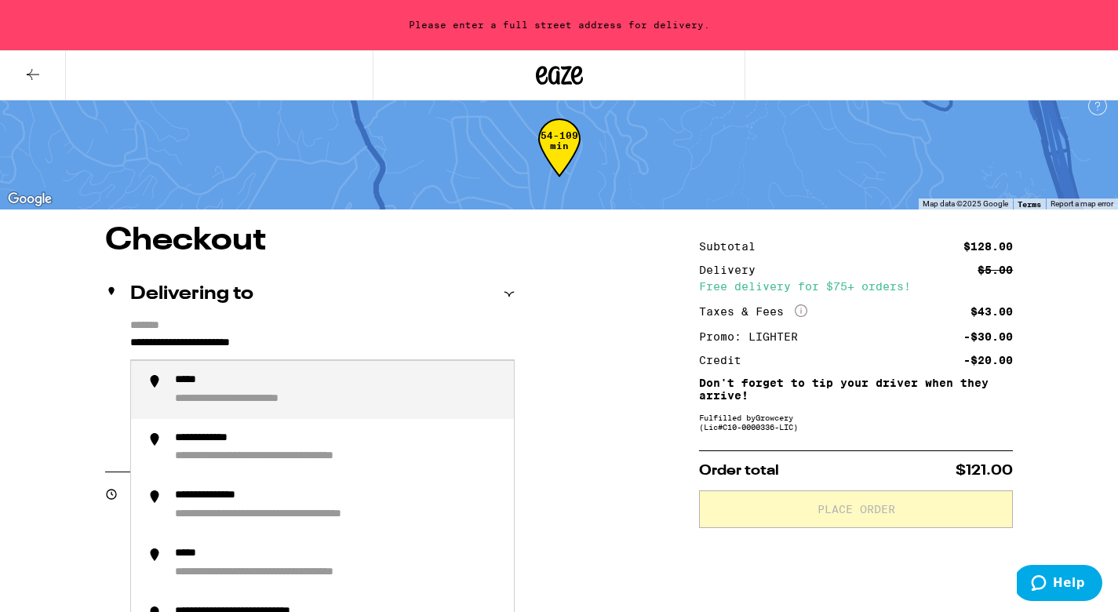
drag, startPoint x: 330, startPoint y: 341, endPoint x: 38, endPoint y: 329, distance: 292.0
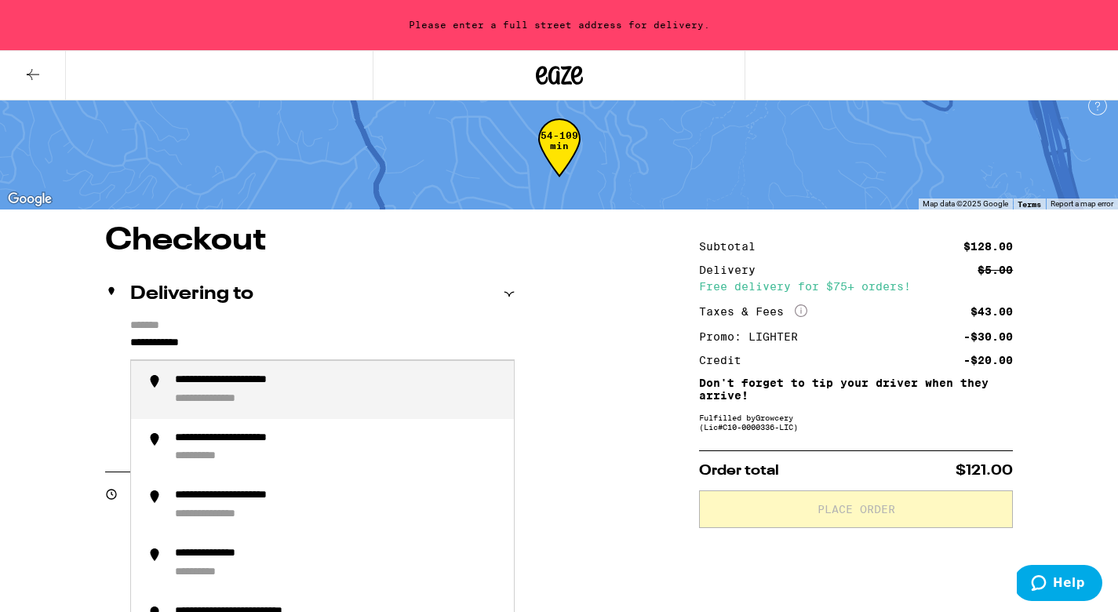
click at [205, 380] on div "**********" at bounding box center [256, 380] width 163 height 14
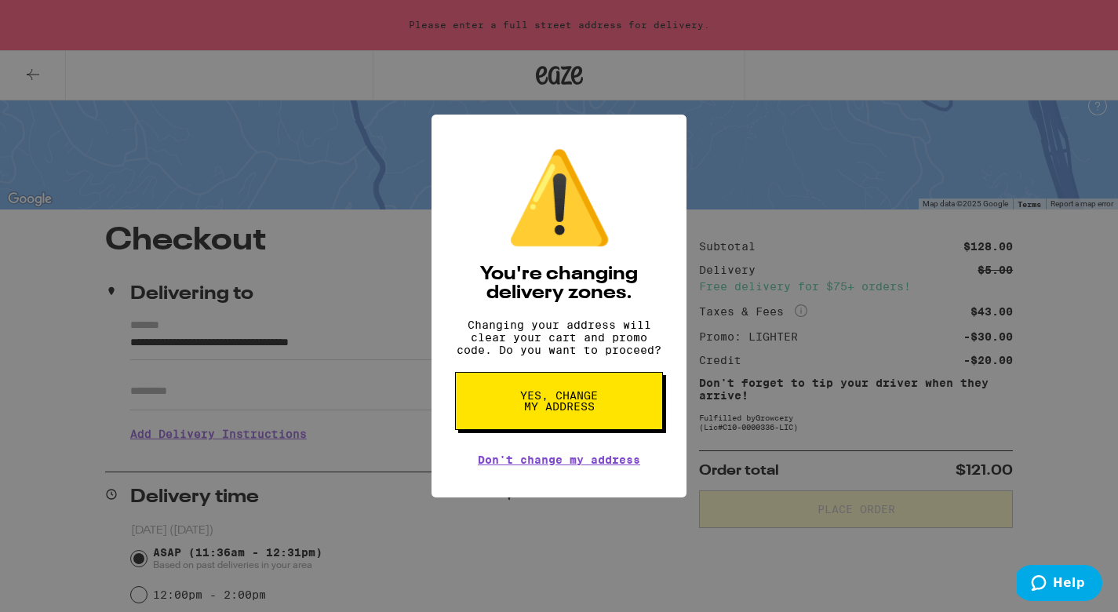
click at [566, 412] on span "Yes, change my address" at bounding box center [558, 401] width 81 height 22
type input "**********"
radio input "false"
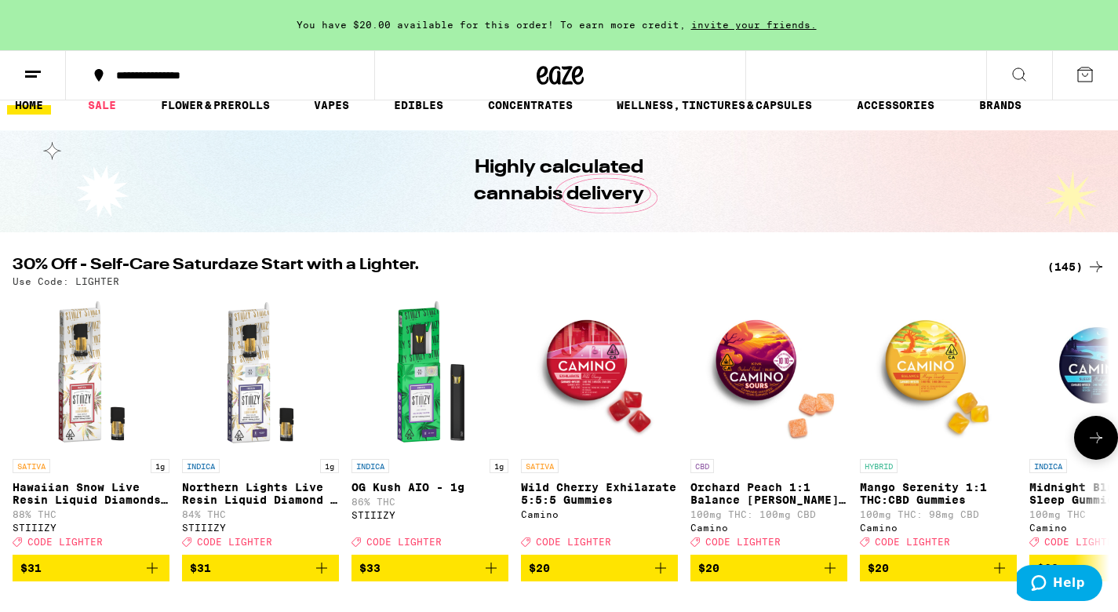
scroll to position [144, 0]
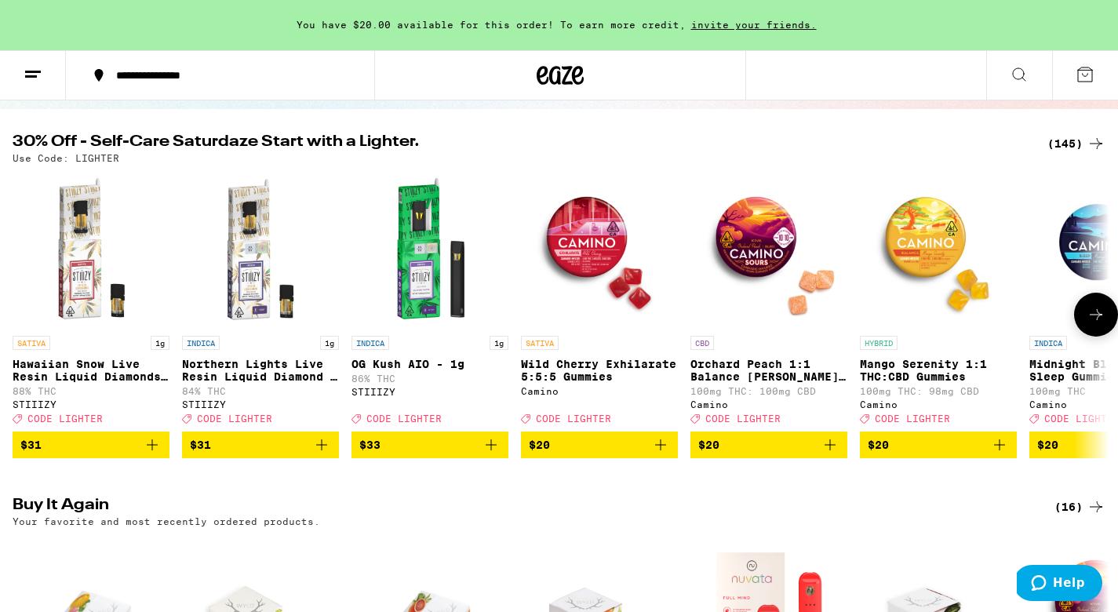
click at [833, 509] on h2 "Buy It Again" at bounding box center [521, 506] width 1016 height 19
click at [747, 283] on img "Open page for Orchard Peach 1:1 Balance Sours Gummies from Camino" at bounding box center [768, 249] width 157 height 157
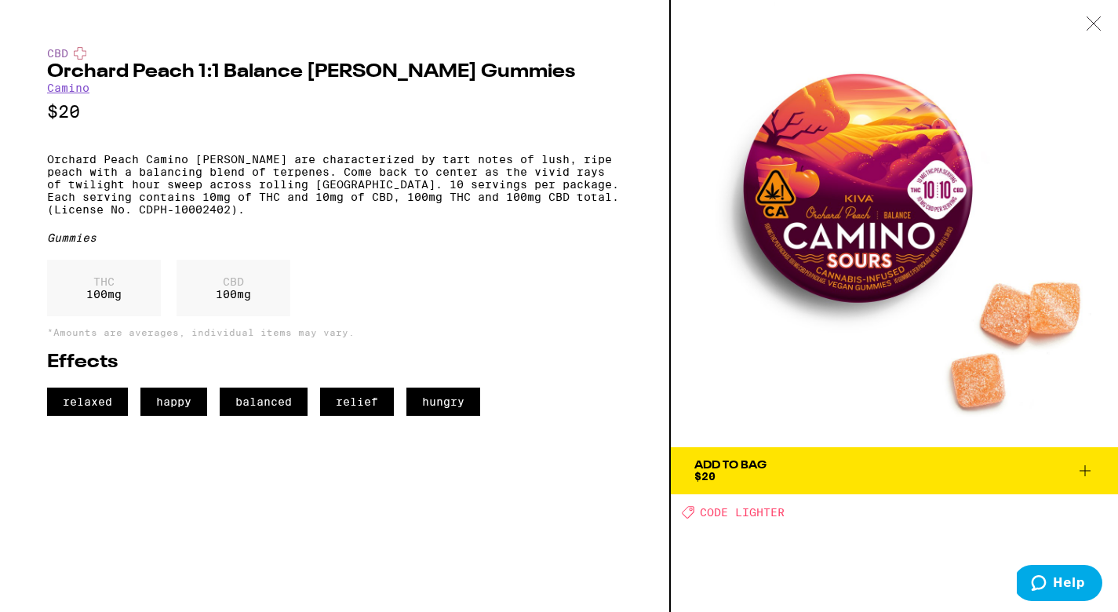
click at [1083, 469] on icon at bounding box center [1084, 470] width 19 height 19
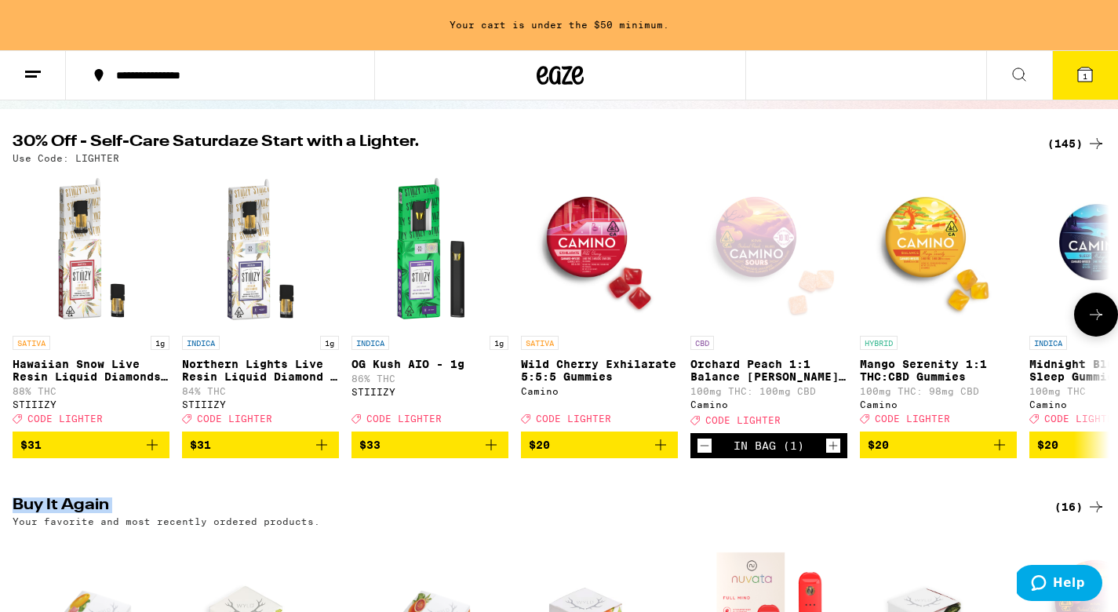
click at [829, 450] on icon "Increment" at bounding box center [833, 446] width 9 height 9
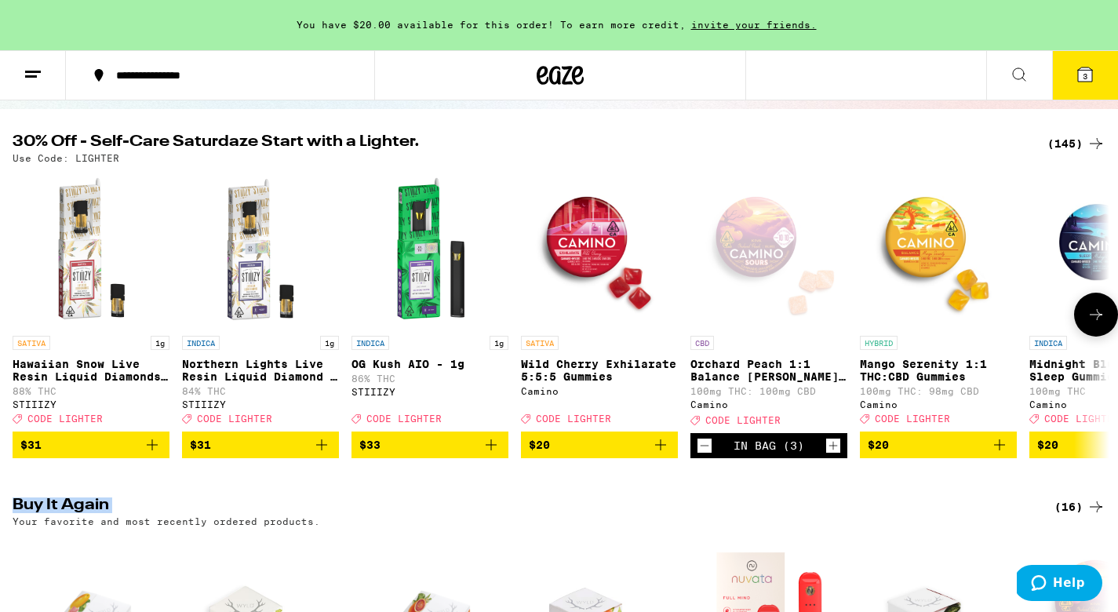
click at [1100, 320] on icon at bounding box center [1095, 314] width 19 height 19
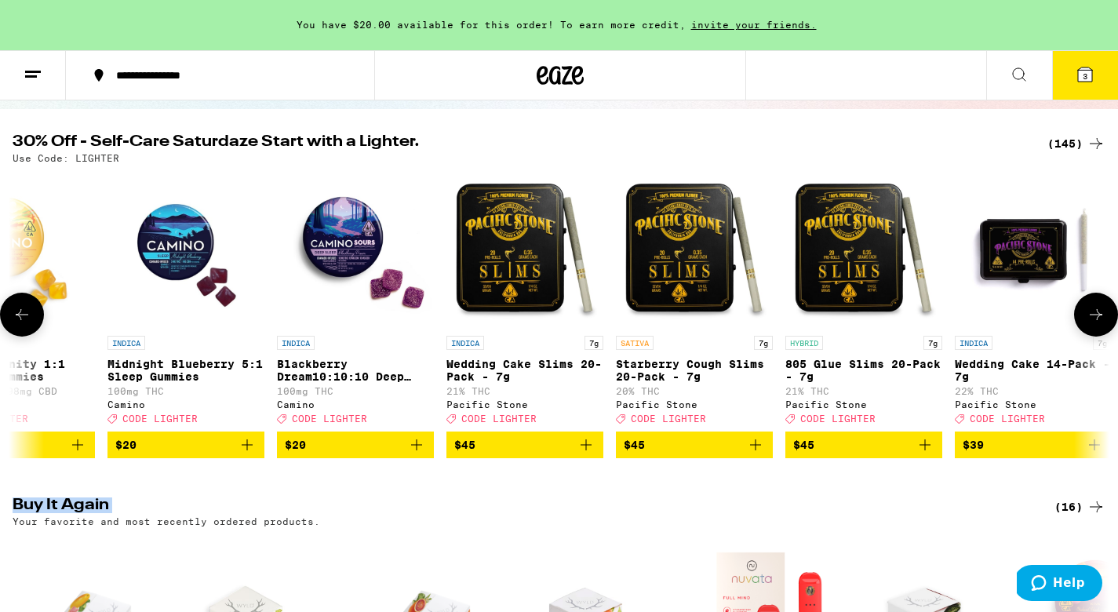
click at [1100, 320] on icon at bounding box center [1095, 314] width 19 height 19
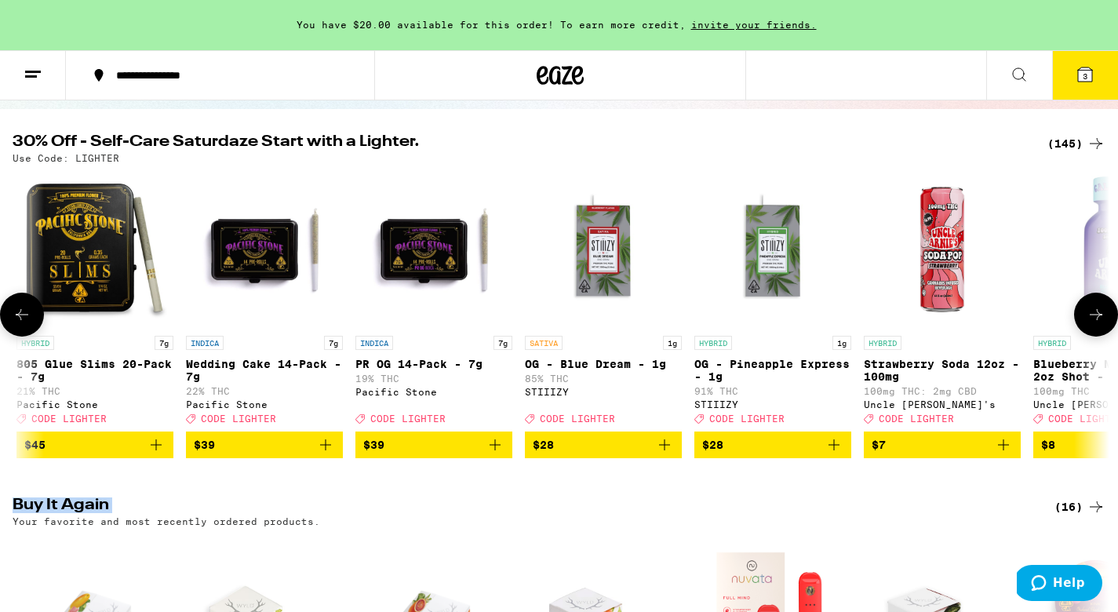
scroll to position [0, 1843]
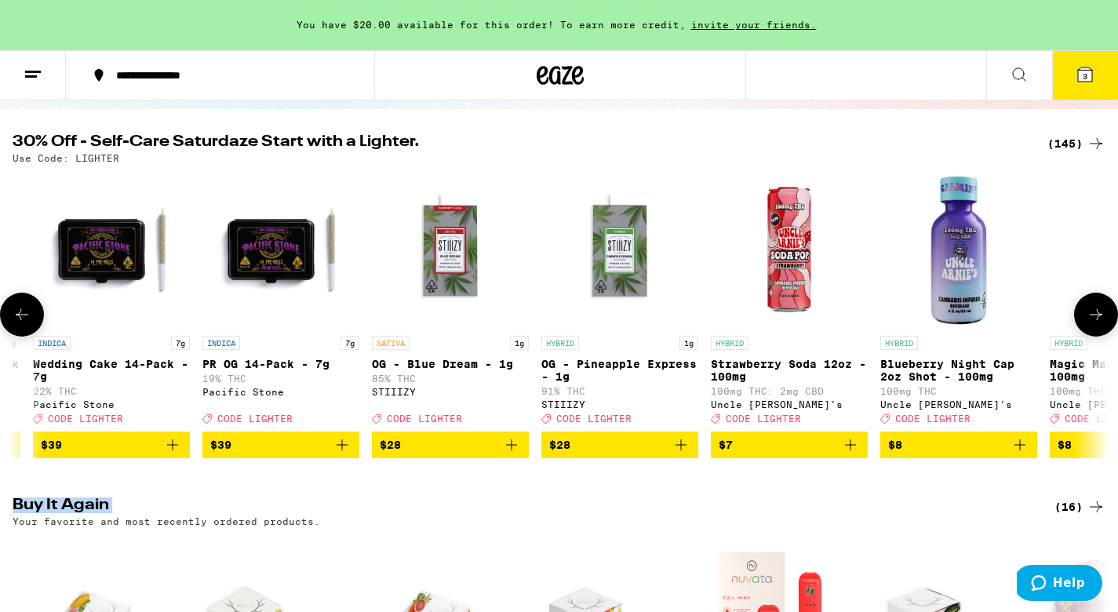
click at [1100, 320] on icon at bounding box center [1095, 314] width 19 height 19
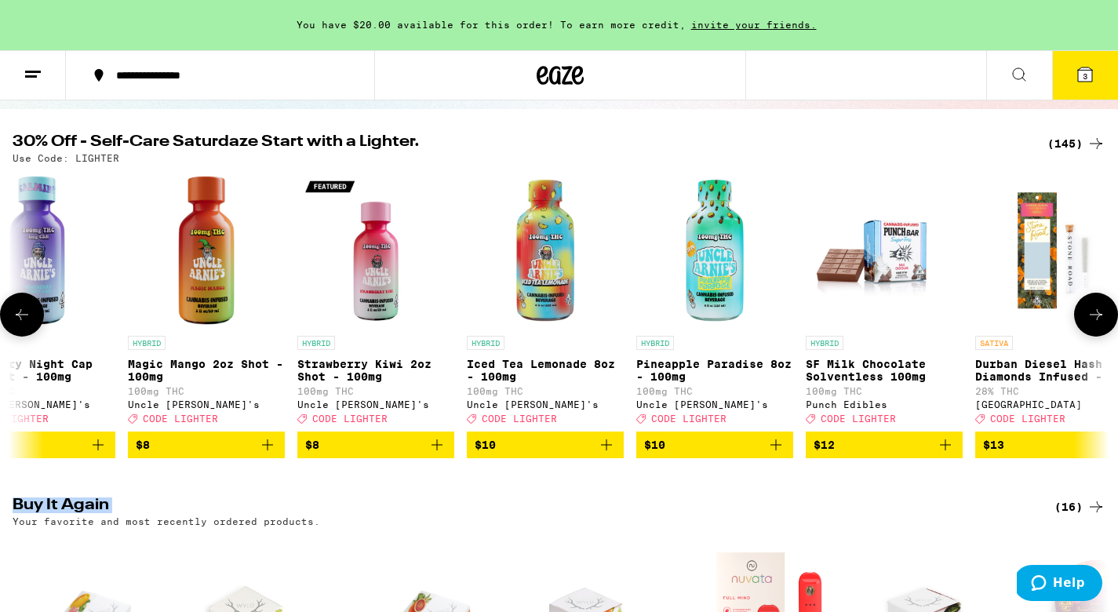
click at [1100, 320] on icon at bounding box center [1095, 314] width 19 height 19
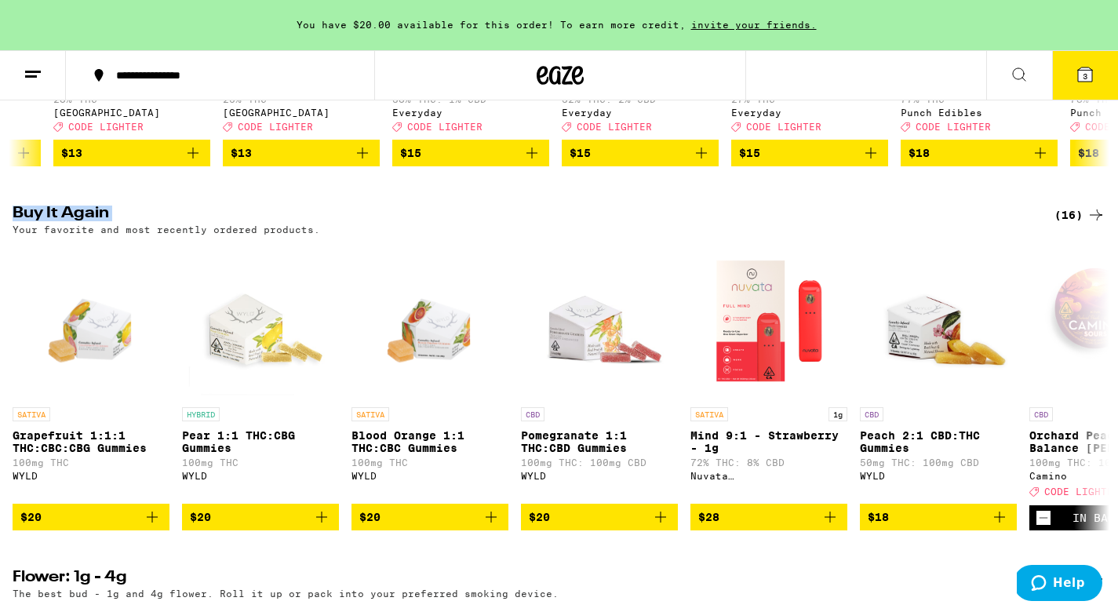
scroll to position [458, 0]
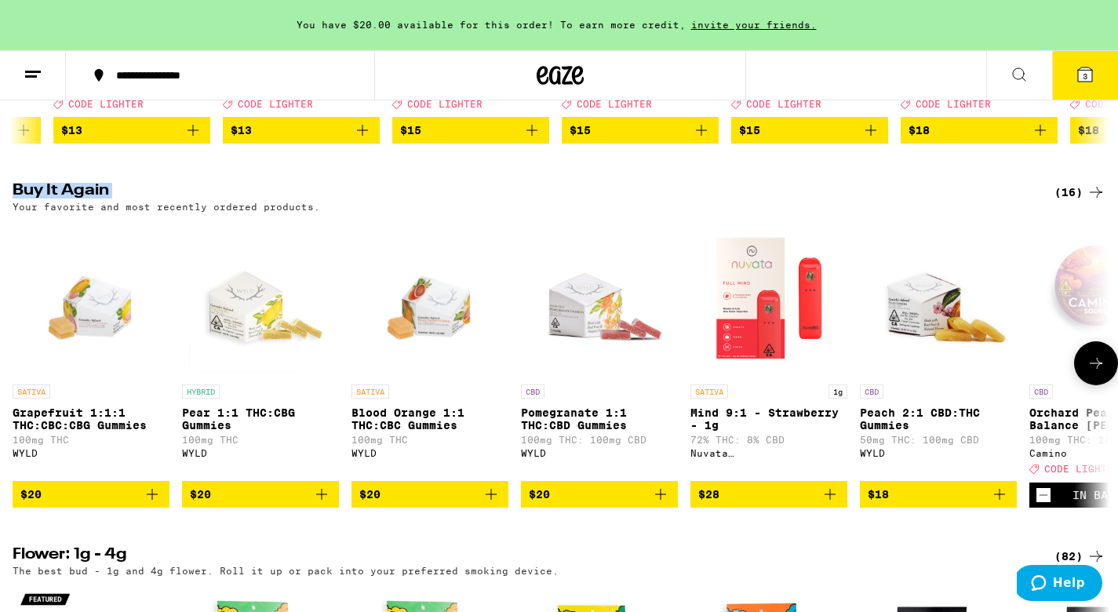
click at [833, 504] on icon "Add to bag" at bounding box center [829, 494] width 19 height 19
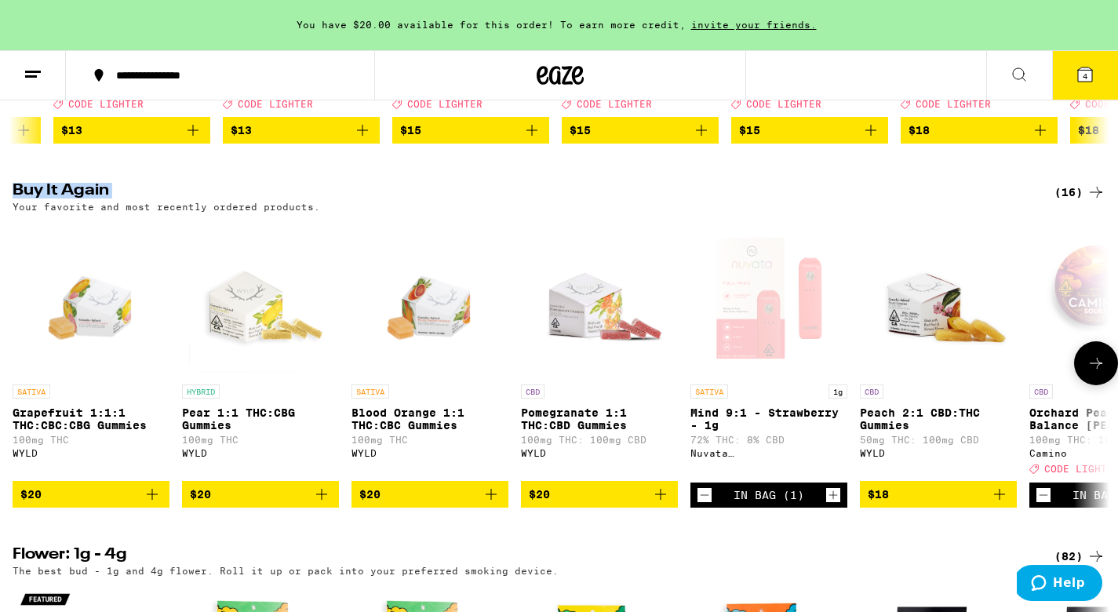
click at [1092, 373] on icon at bounding box center [1095, 363] width 19 height 19
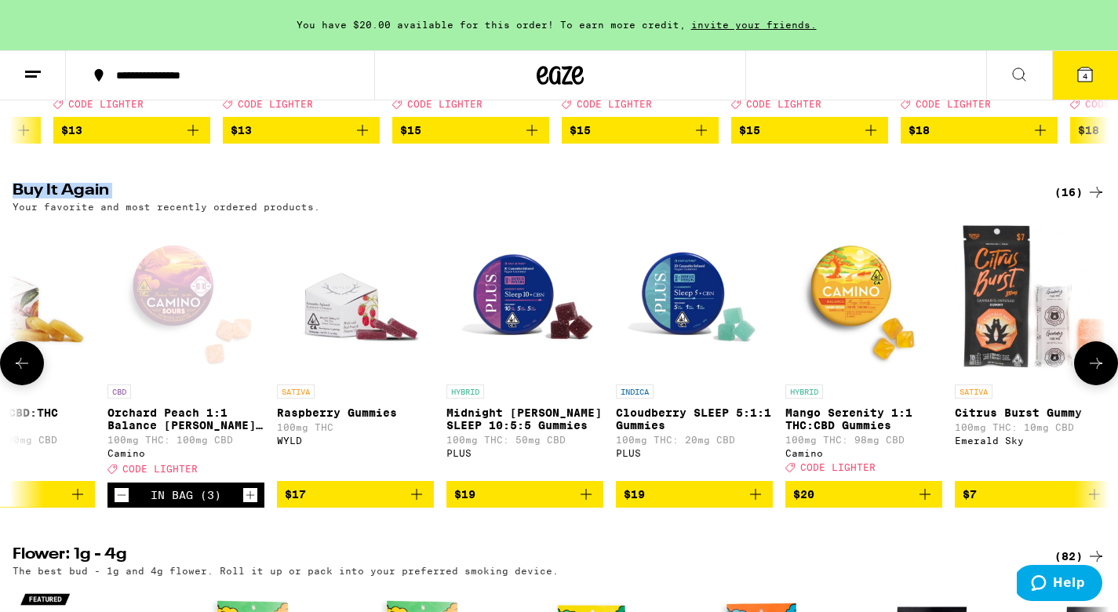
click at [1067, 376] on img "Open page for Citrus Burst Gummy from Emerald Sky" at bounding box center [1033, 298] width 157 height 157
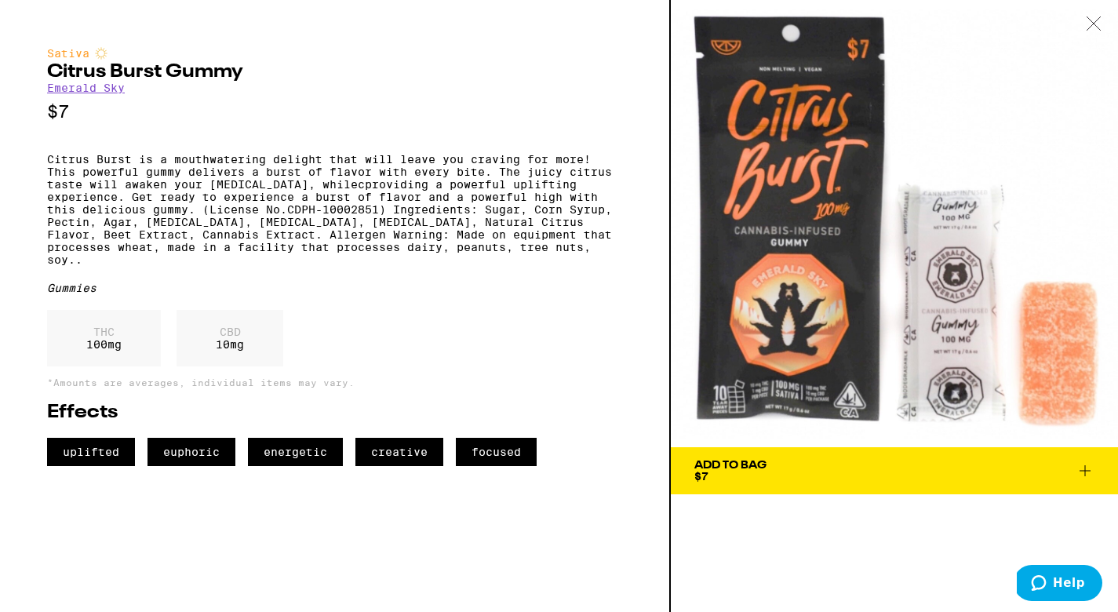
click at [1097, 25] on icon at bounding box center [1094, 23] width 16 height 14
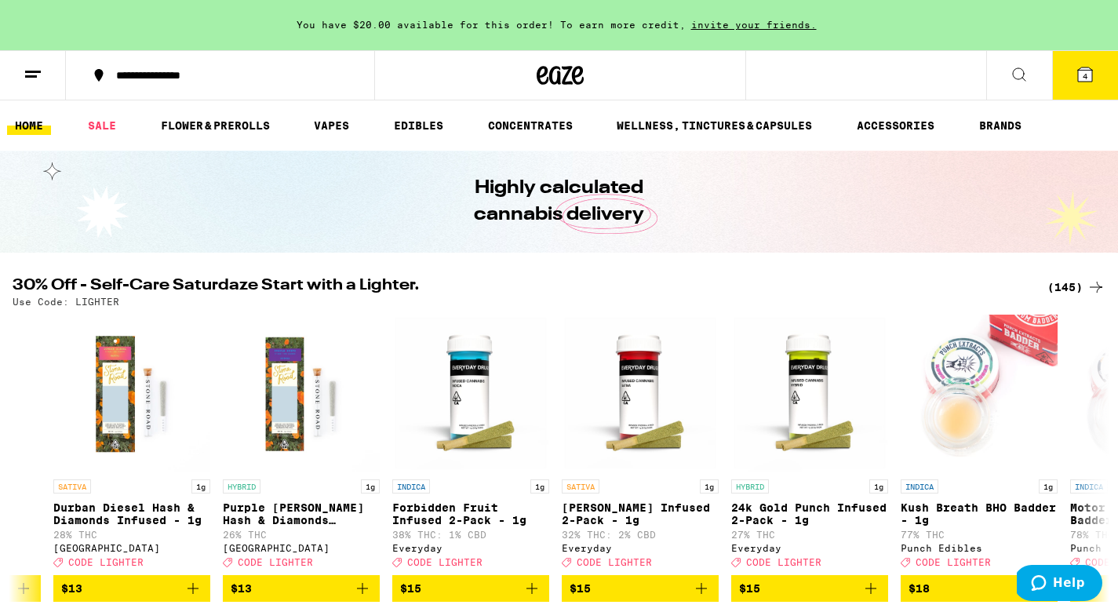
click at [1017, 72] on icon at bounding box center [1018, 74] width 19 height 19
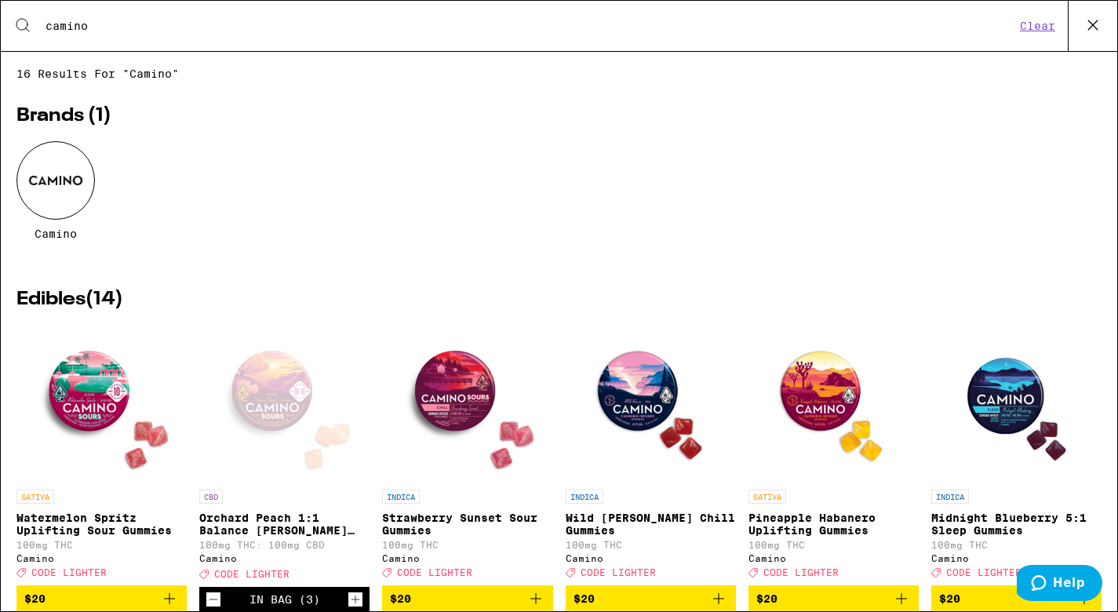
type input "camino"
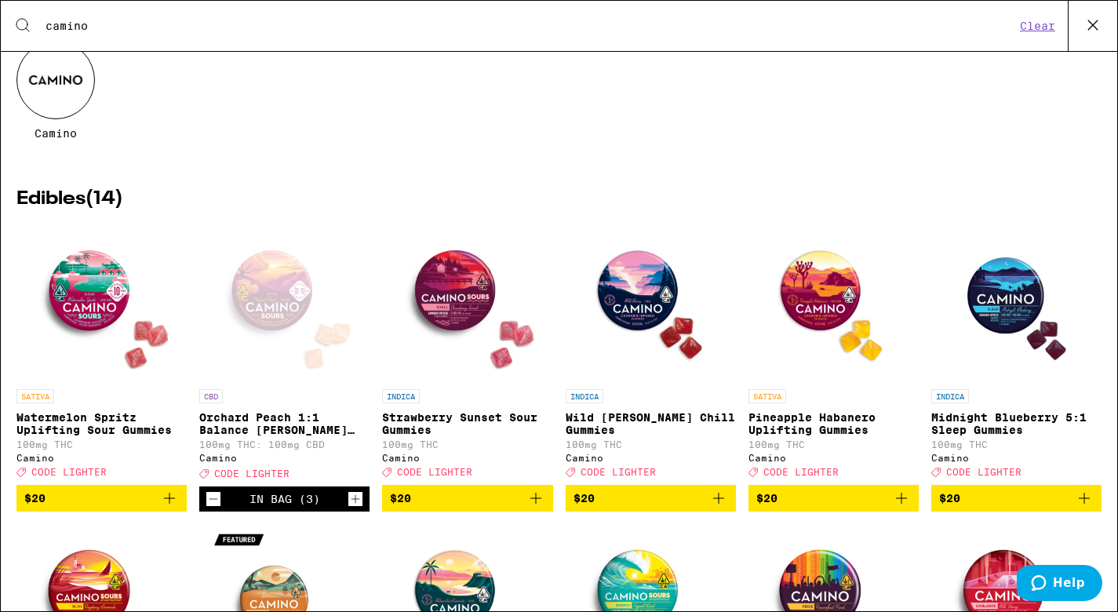
scroll to position [124, 0]
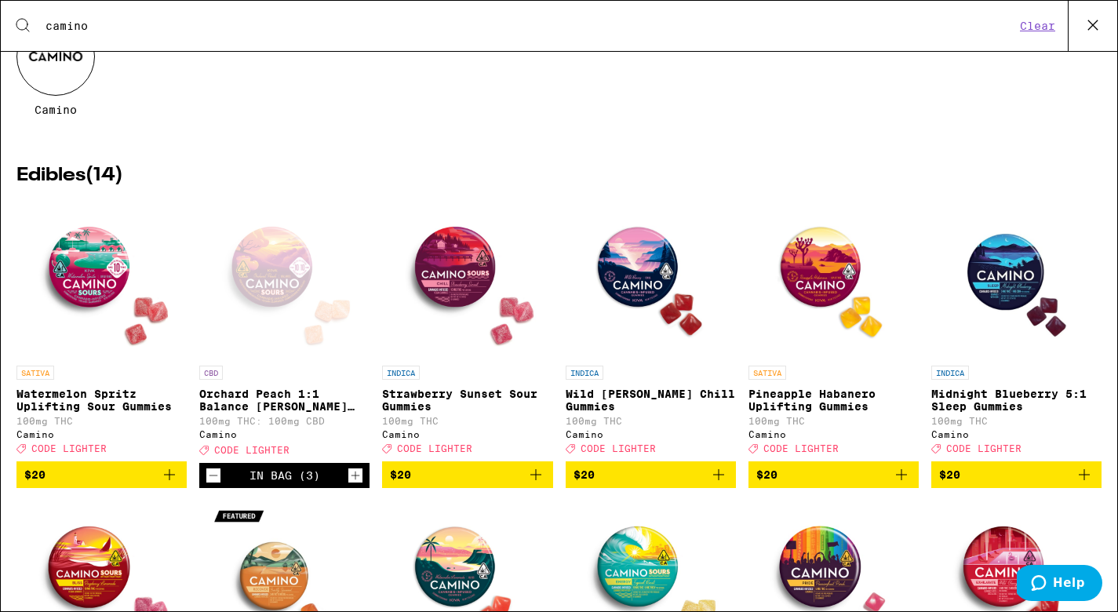
click at [898, 484] on icon "Add to bag" at bounding box center [901, 474] width 19 height 19
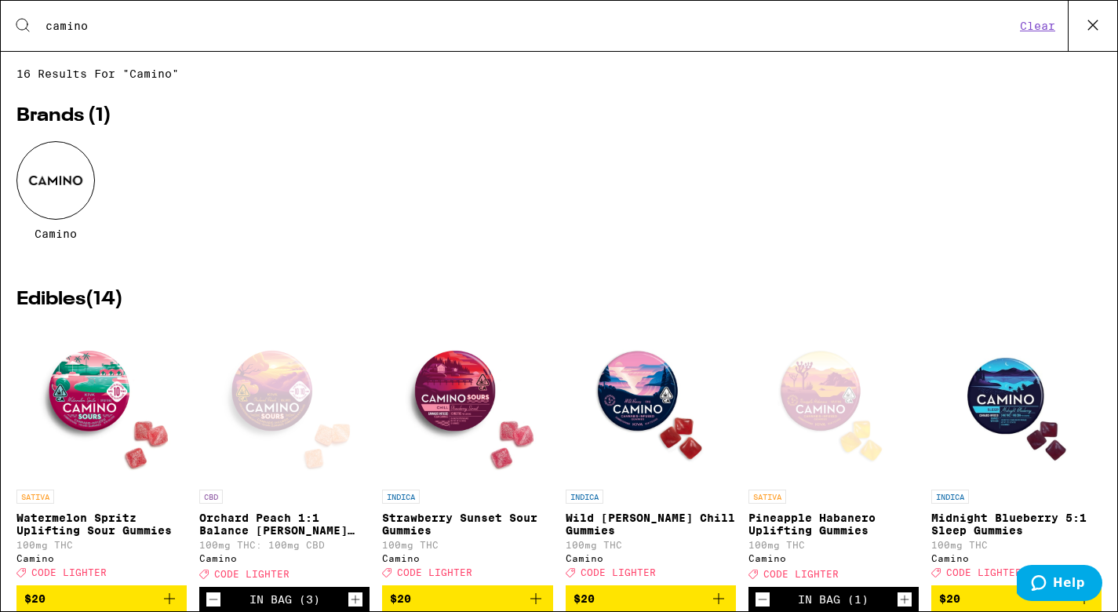
scroll to position [0, 0]
click at [1091, 32] on icon at bounding box center [1093, 25] width 24 height 24
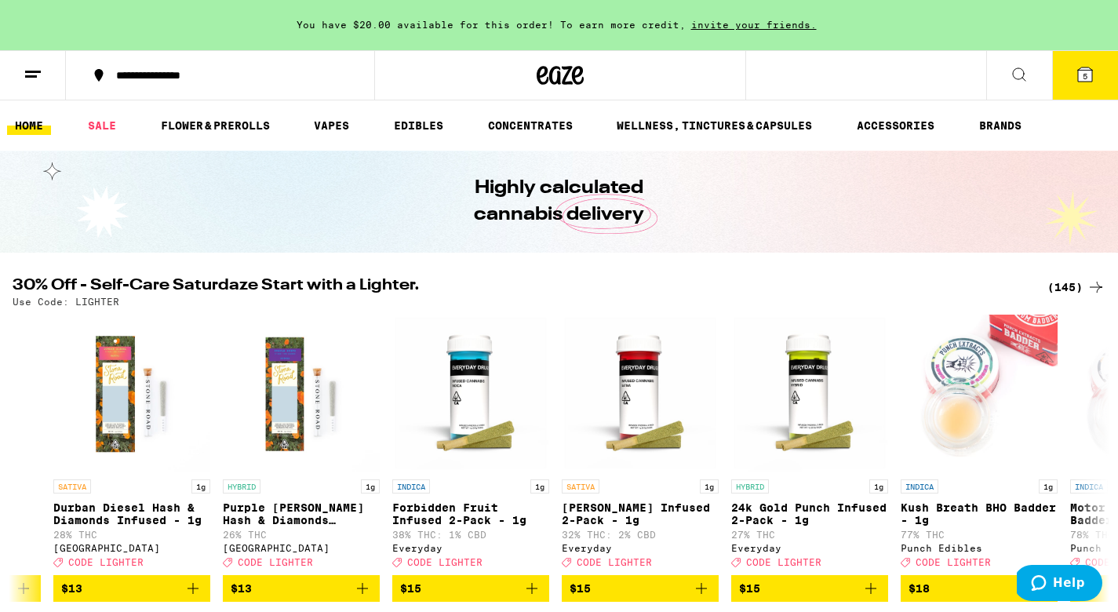
click at [1086, 76] on span "5" at bounding box center [1084, 75] width 5 height 9
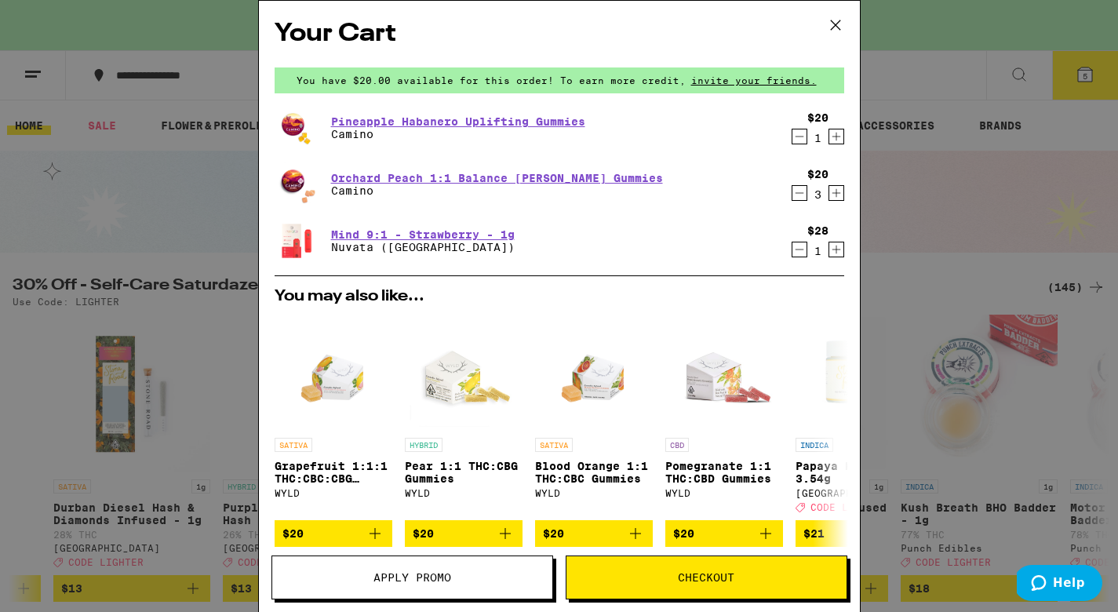
click at [476, 580] on span "Apply Promo" at bounding box center [412, 577] width 280 height 11
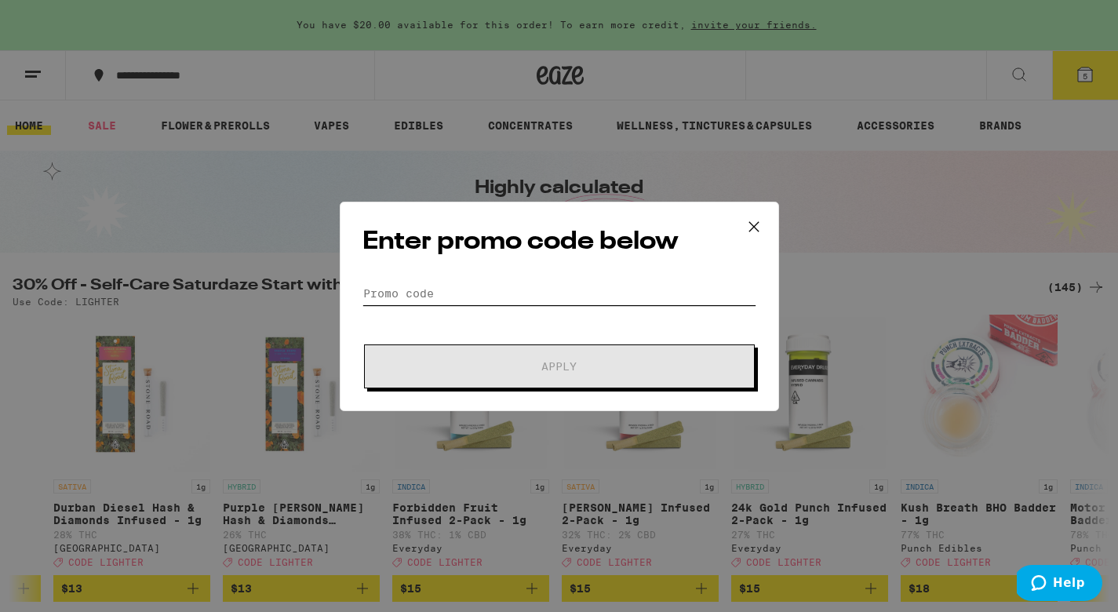
click at [460, 289] on input "Promo Code" at bounding box center [559, 294] width 394 height 24
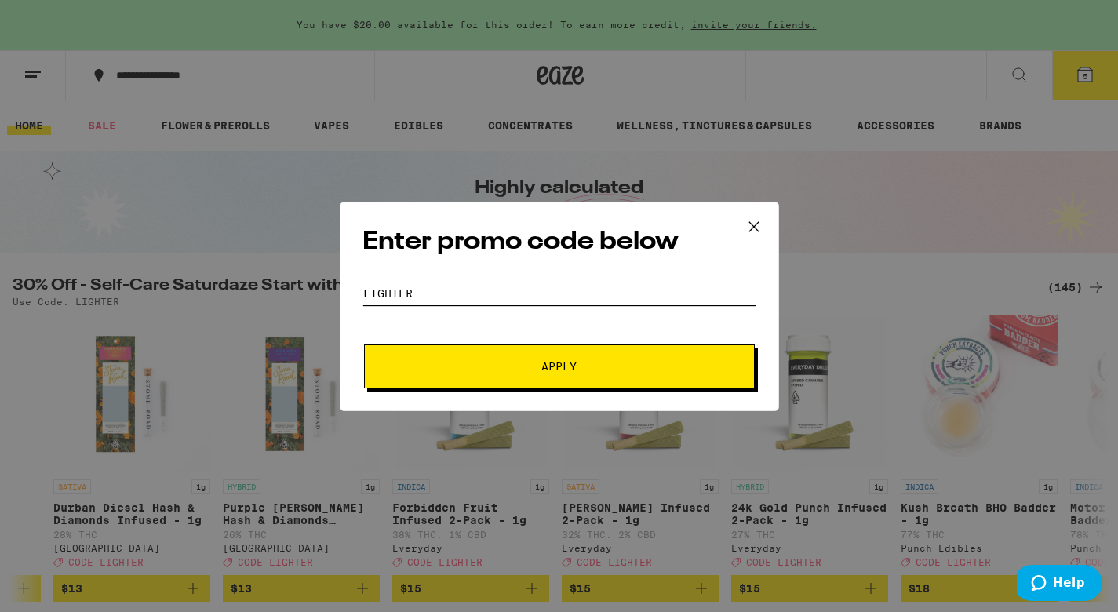
type input "LIGHTER"
click at [519, 374] on button "Apply" at bounding box center [559, 366] width 391 height 44
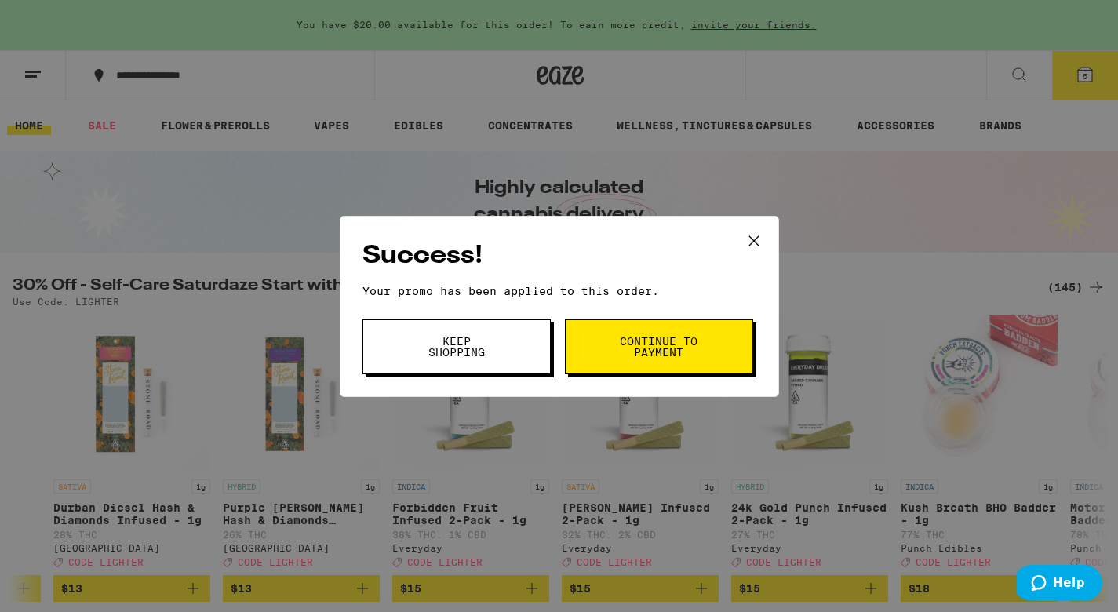
click at [643, 349] on span "Continue to payment" at bounding box center [659, 347] width 80 height 22
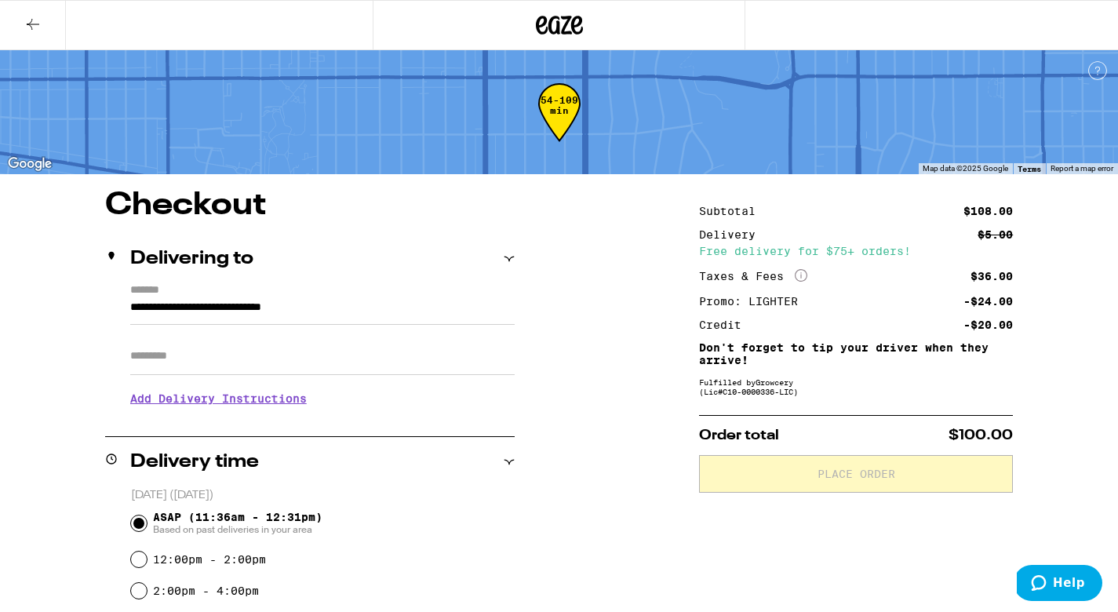
click at [38, 17] on icon at bounding box center [33, 24] width 19 height 19
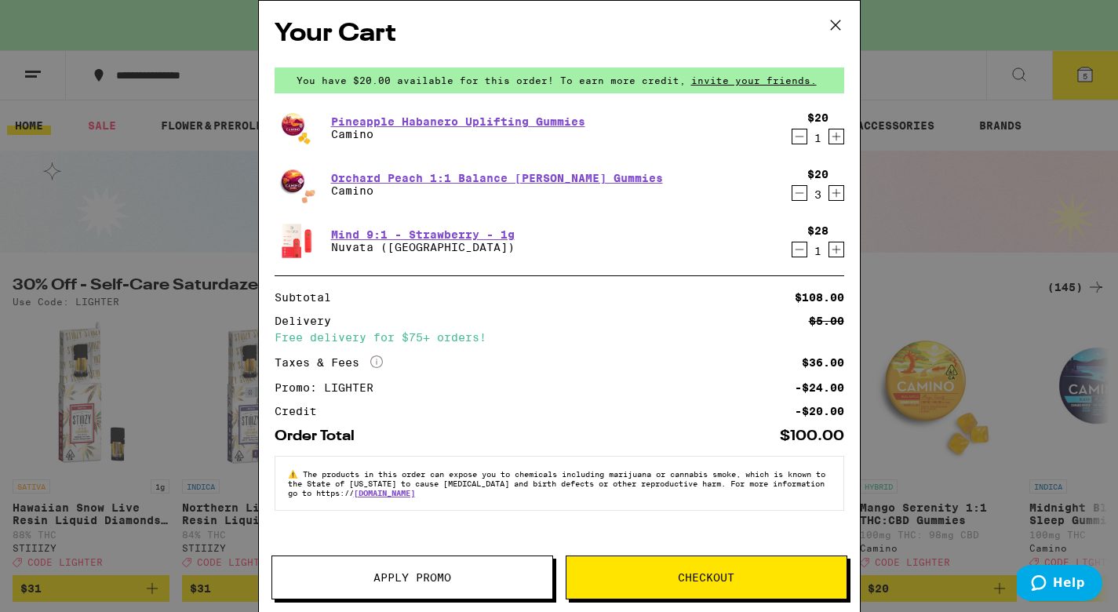
click at [834, 27] on icon at bounding box center [836, 25] width 24 height 24
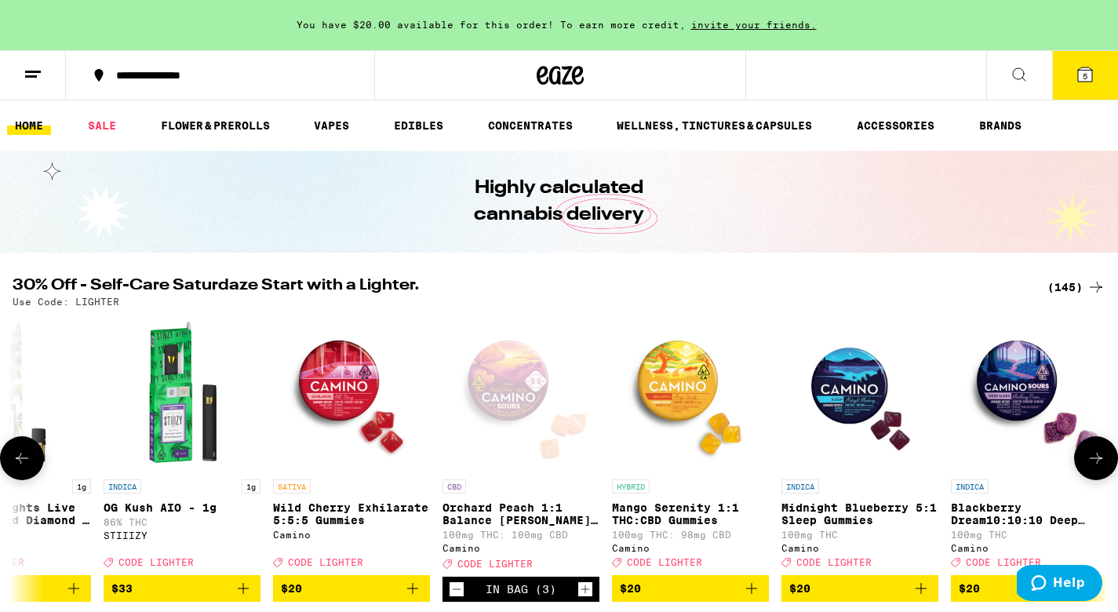
scroll to position [0, 304]
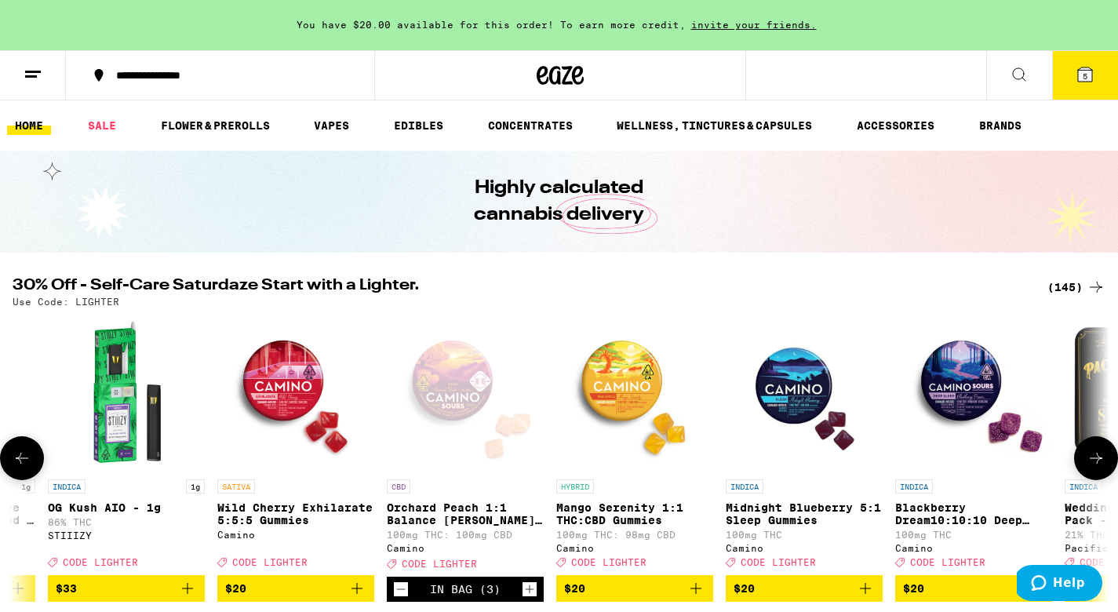
click at [955, 378] on img "Open page for Blackberry Dream10:10:10 Deep Sleep Gummies from Camino" at bounding box center [973, 393] width 157 height 157
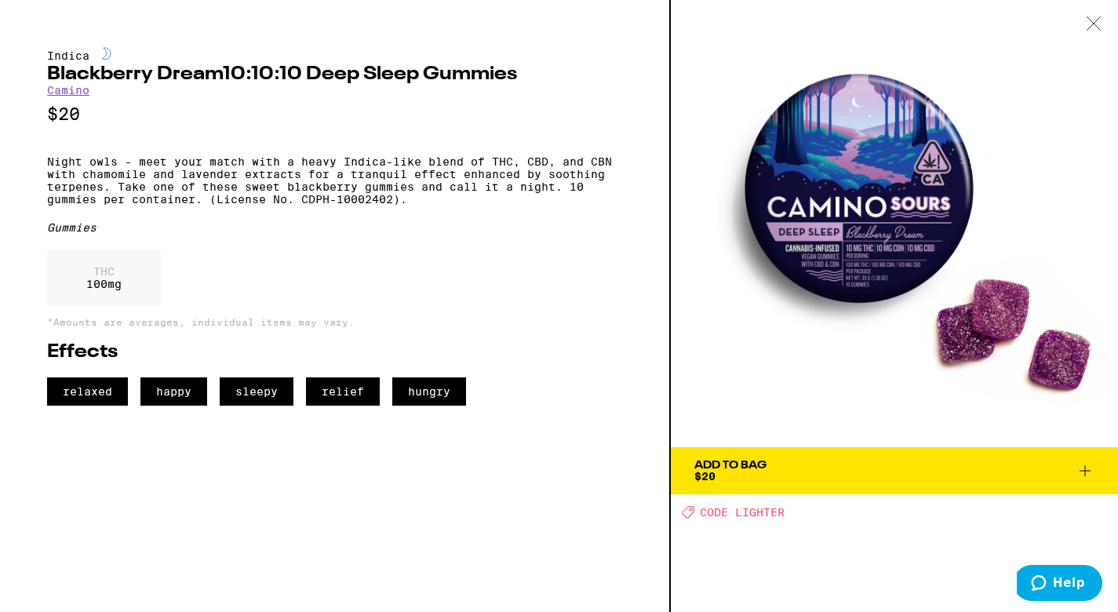
click at [1089, 468] on icon at bounding box center [1084, 470] width 19 height 19
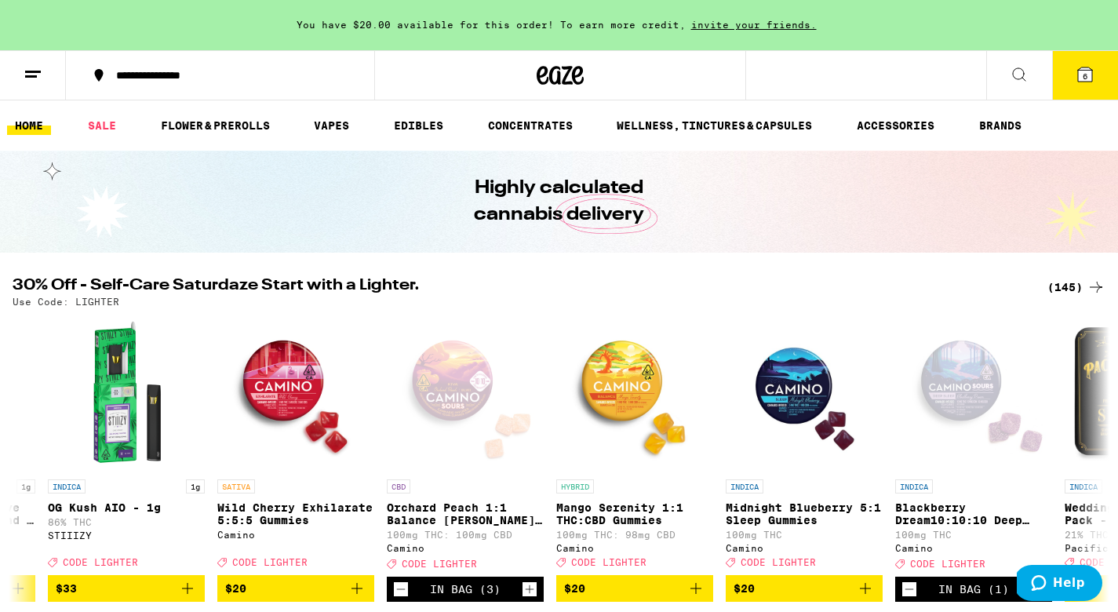
click at [1085, 76] on span "6" at bounding box center [1084, 75] width 5 height 9
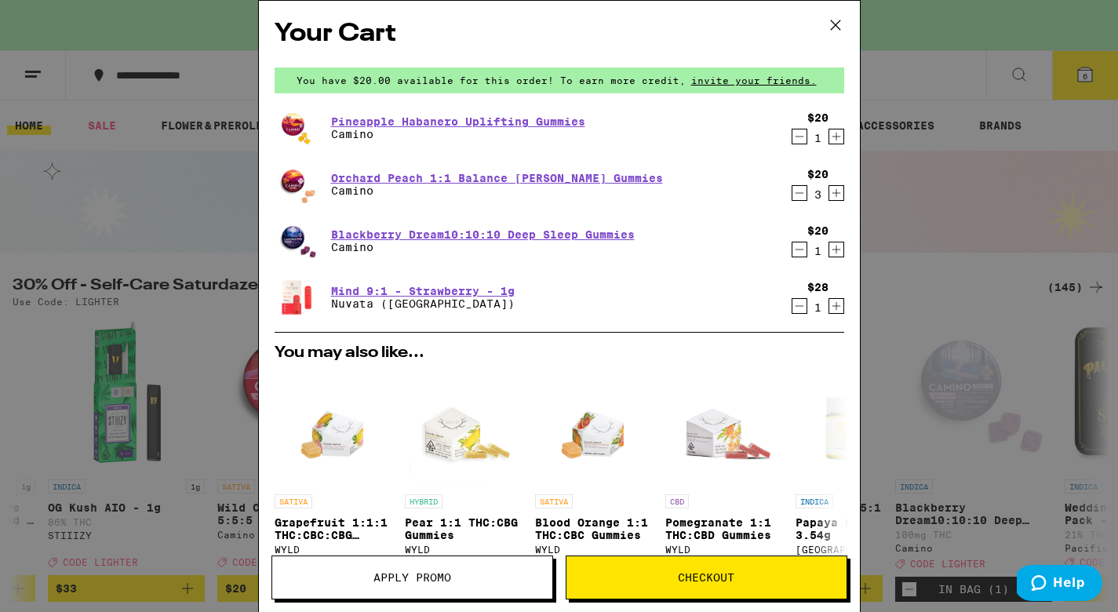
click at [645, 569] on button "Checkout" at bounding box center [707, 577] width 282 height 44
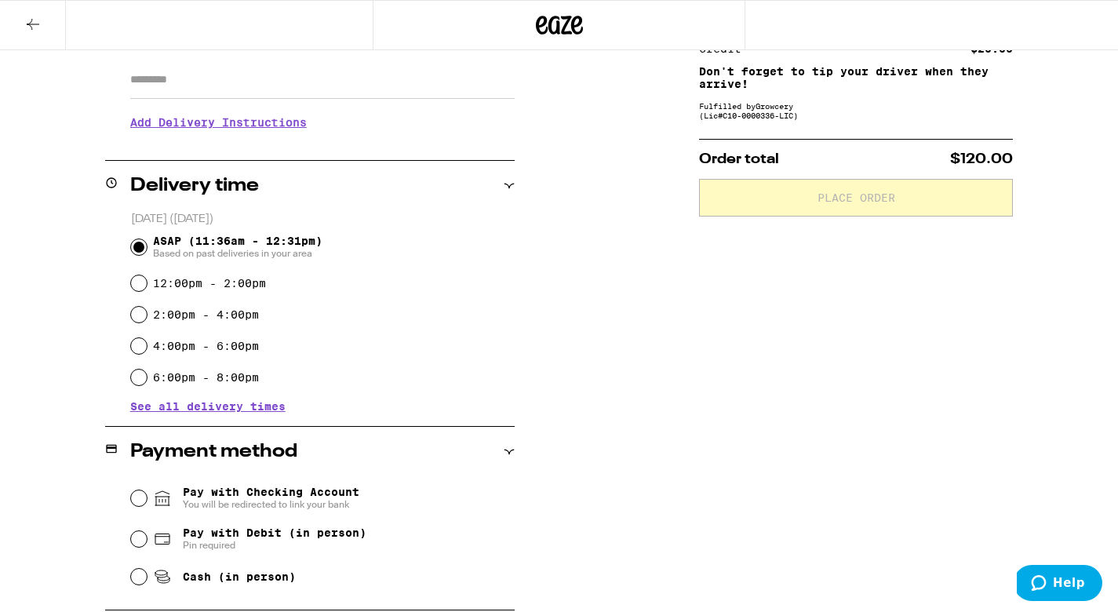
scroll to position [283, 0]
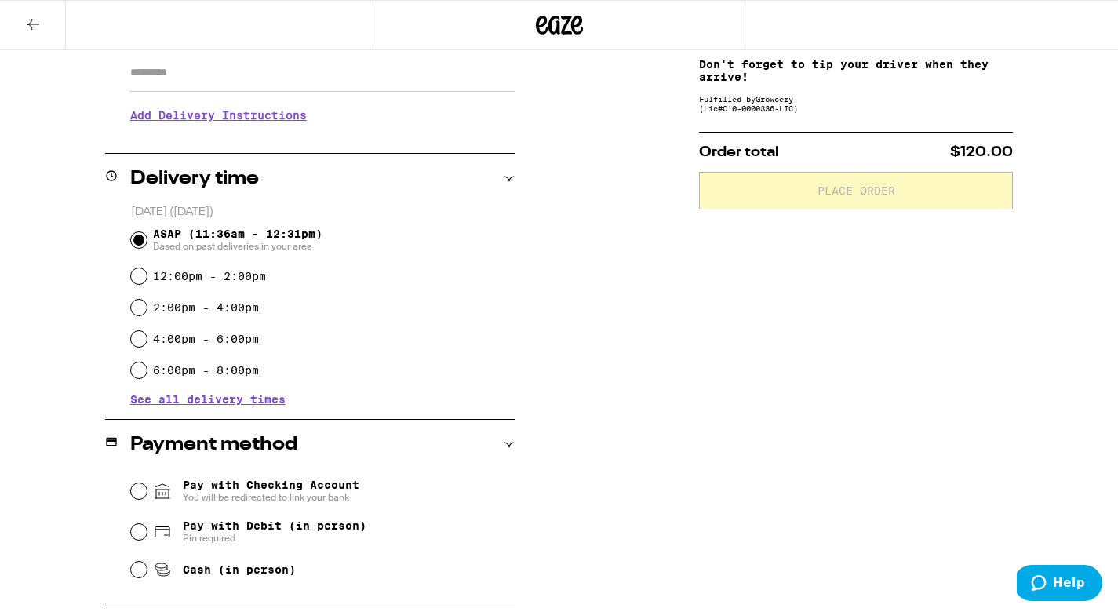
click at [135, 577] on input "Cash (in person)" at bounding box center [139, 570] width 16 height 16
radio input "true"
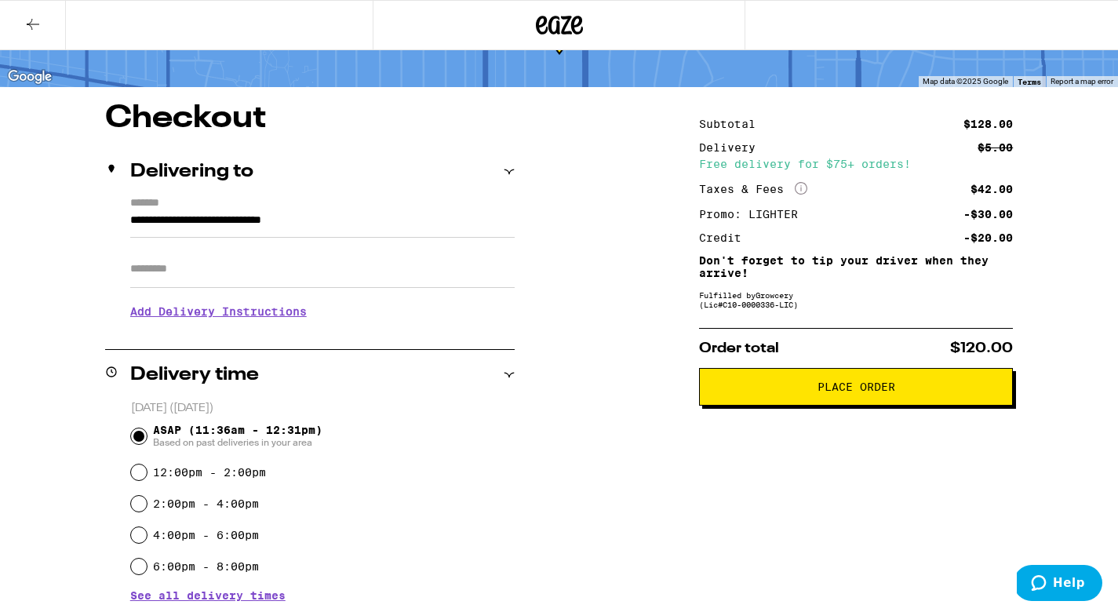
scroll to position [73, 0]
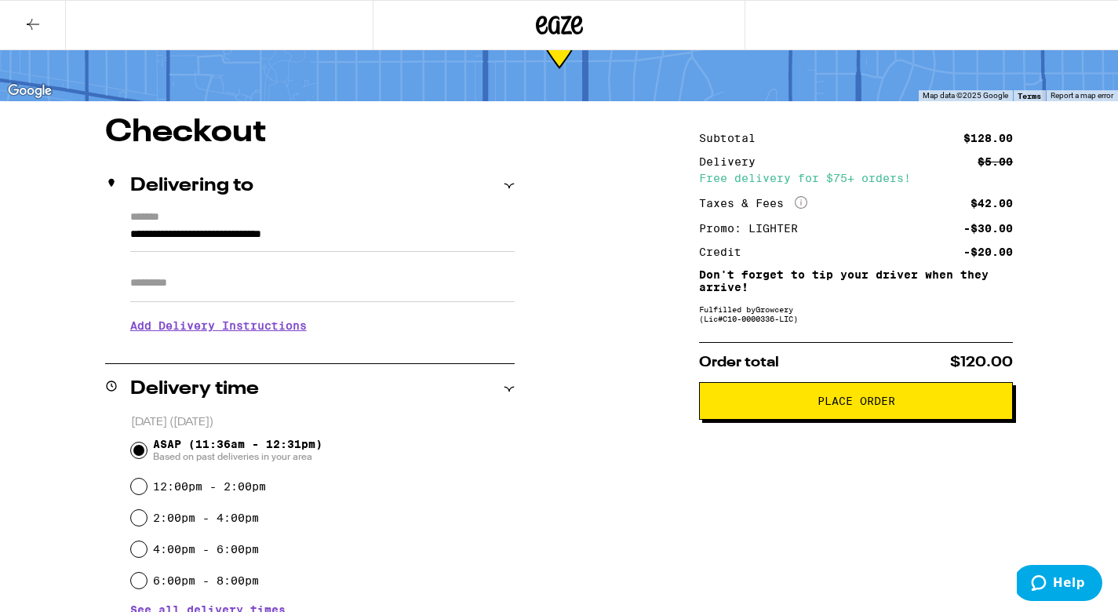
click at [848, 406] on span "Place Order" at bounding box center [856, 400] width 78 height 11
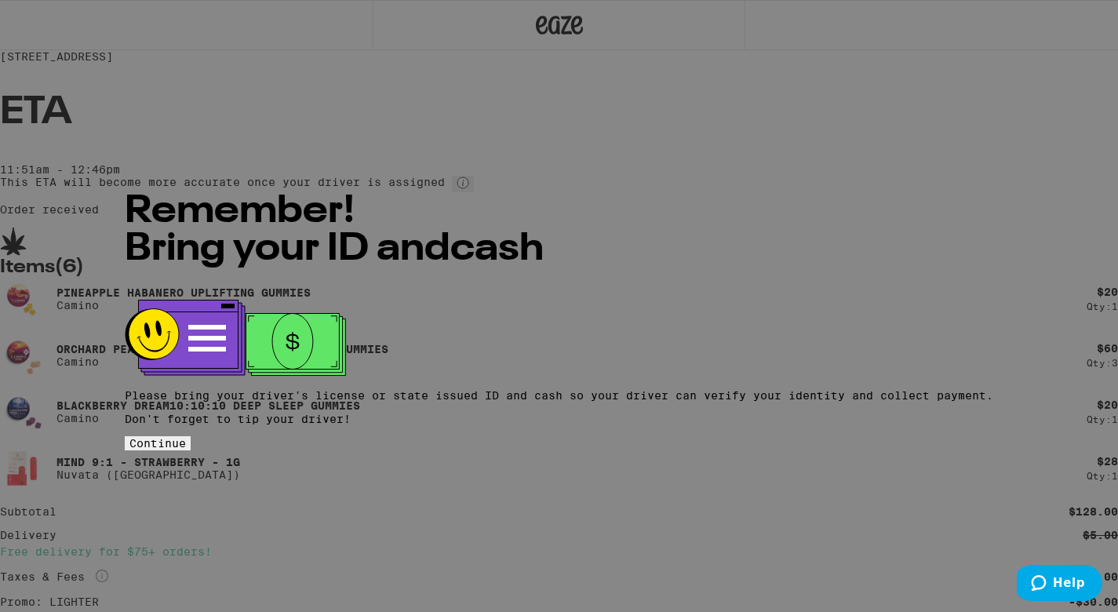
click at [186, 437] on span "Continue" at bounding box center [157, 443] width 56 height 13
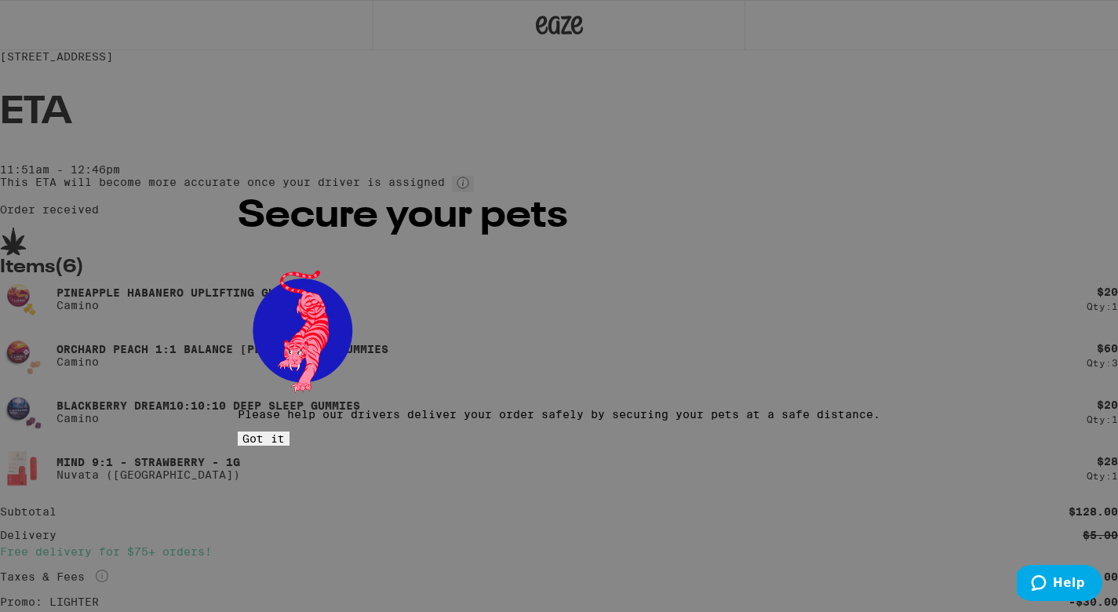
click at [285, 432] on span "Got it" at bounding box center [263, 438] width 42 height 13
